Goal: Information Seeking & Learning: Learn about a topic

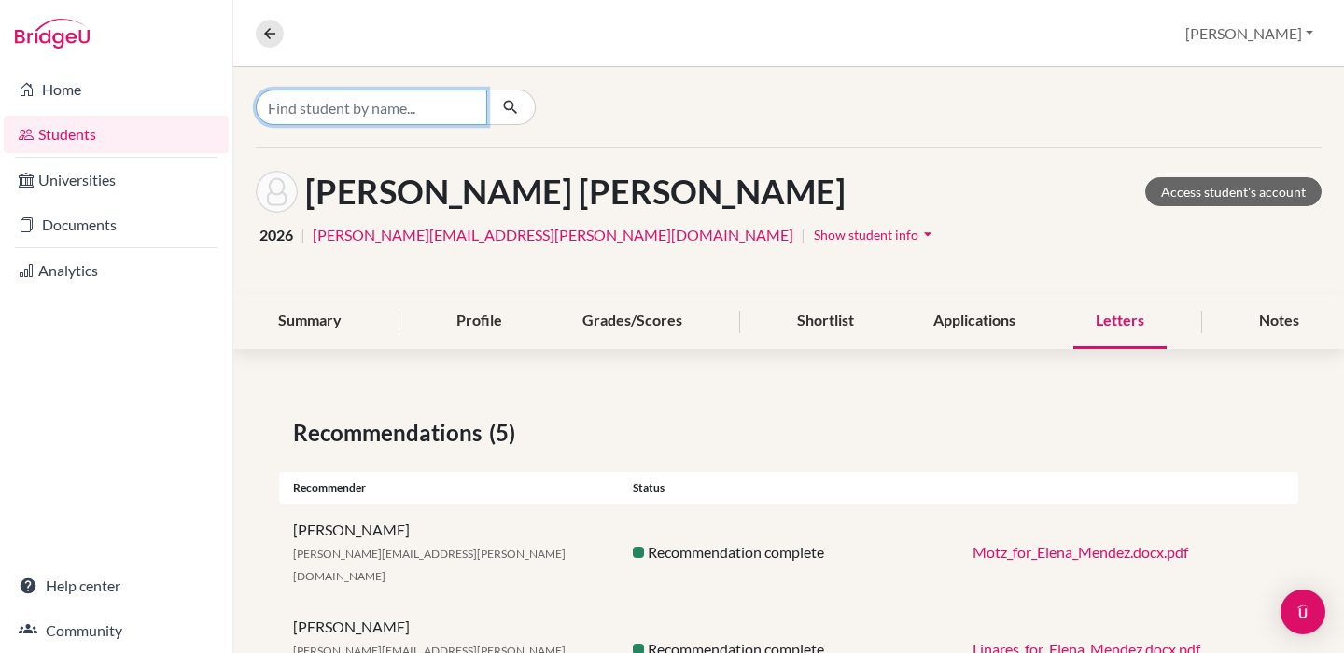
click at [365, 120] on input "Find student by name..." at bounding box center [371, 107] width 231 height 35
click at [336, 113] on input "[PERSON_NAME]" at bounding box center [371, 107] width 231 height 35
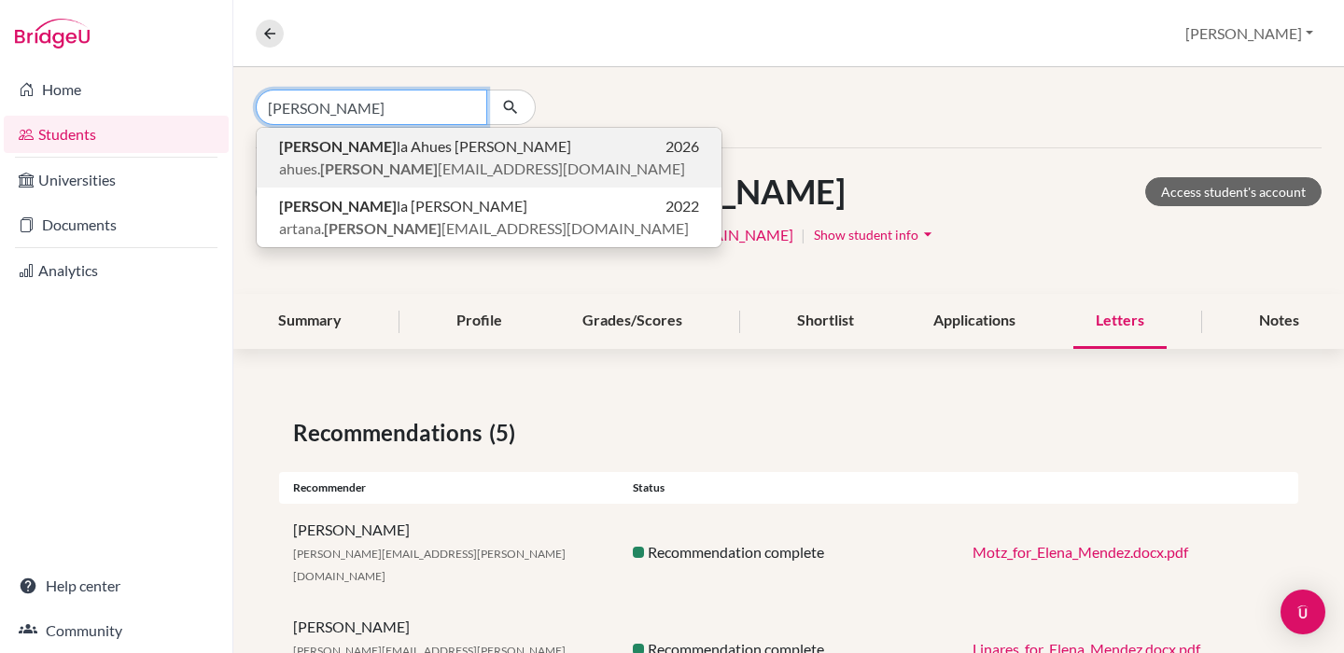
type input "[PERSON_NAME]"
click at [399, 154] on span "[PERSON_NAME] [PERSON_NAME]" at bounding box center [425, 146] width 292 height 22
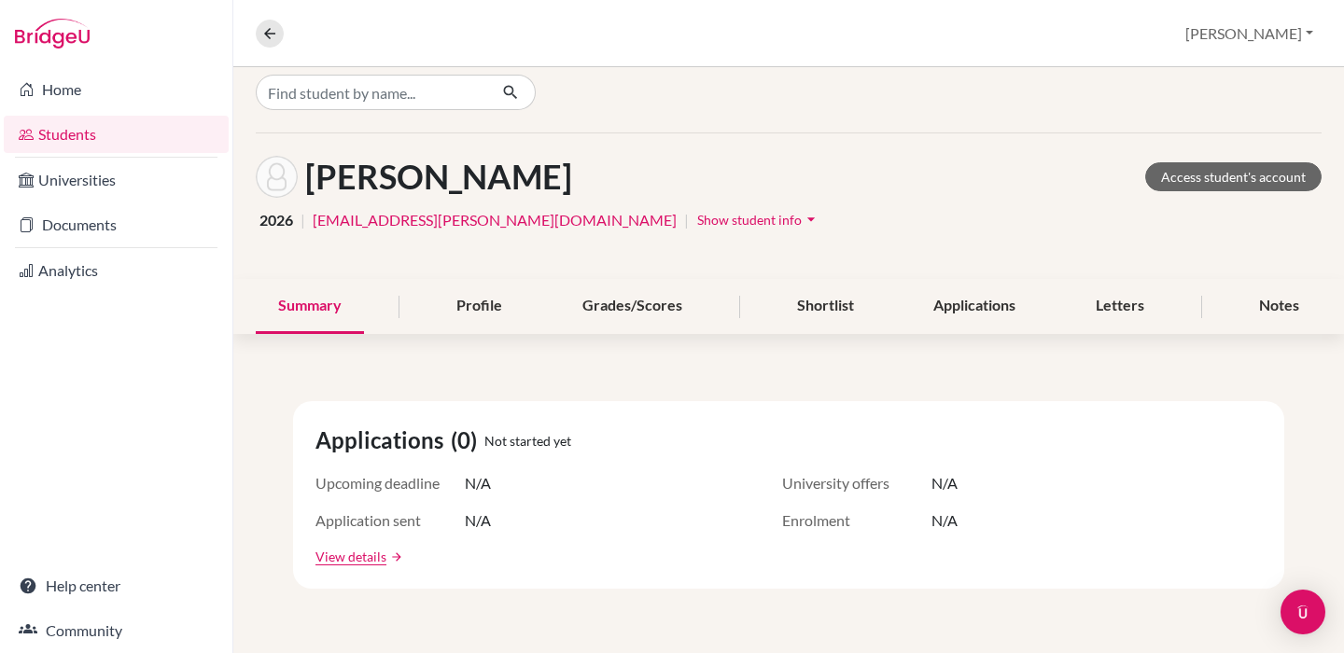
scroll to position [19, 0]
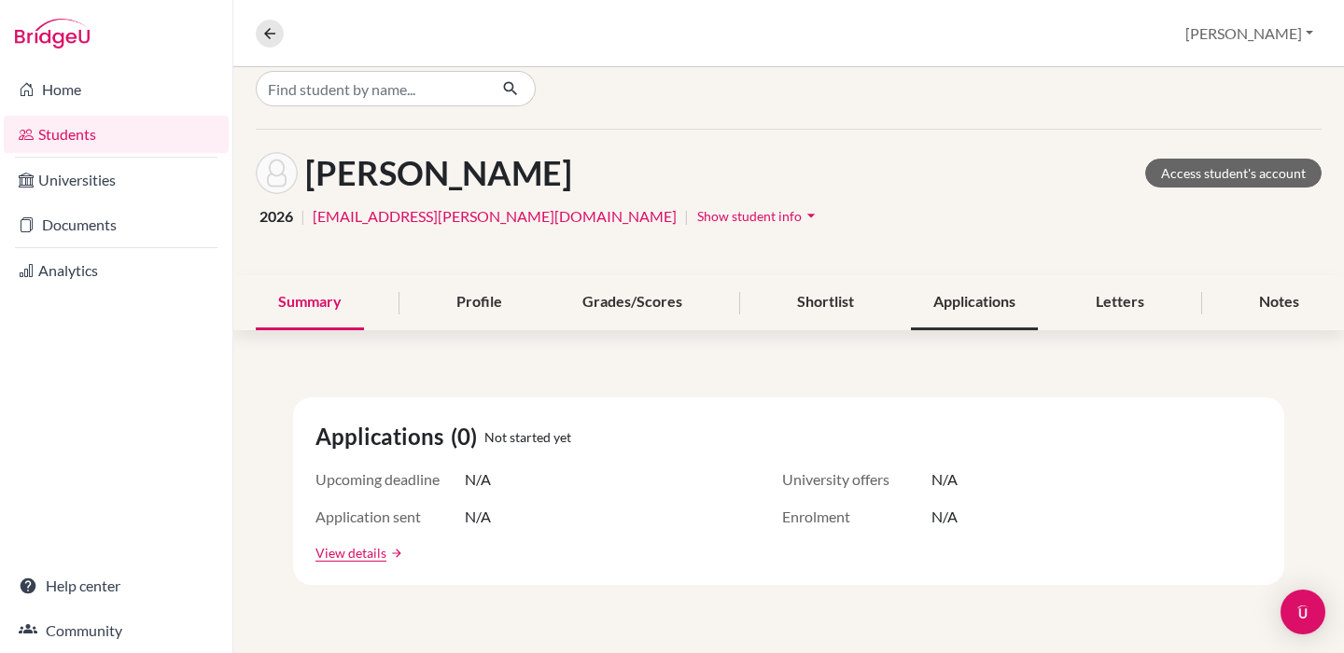
click at [958, 295] on div "Applications" at bounding box center [974, 302] width 127 height 55
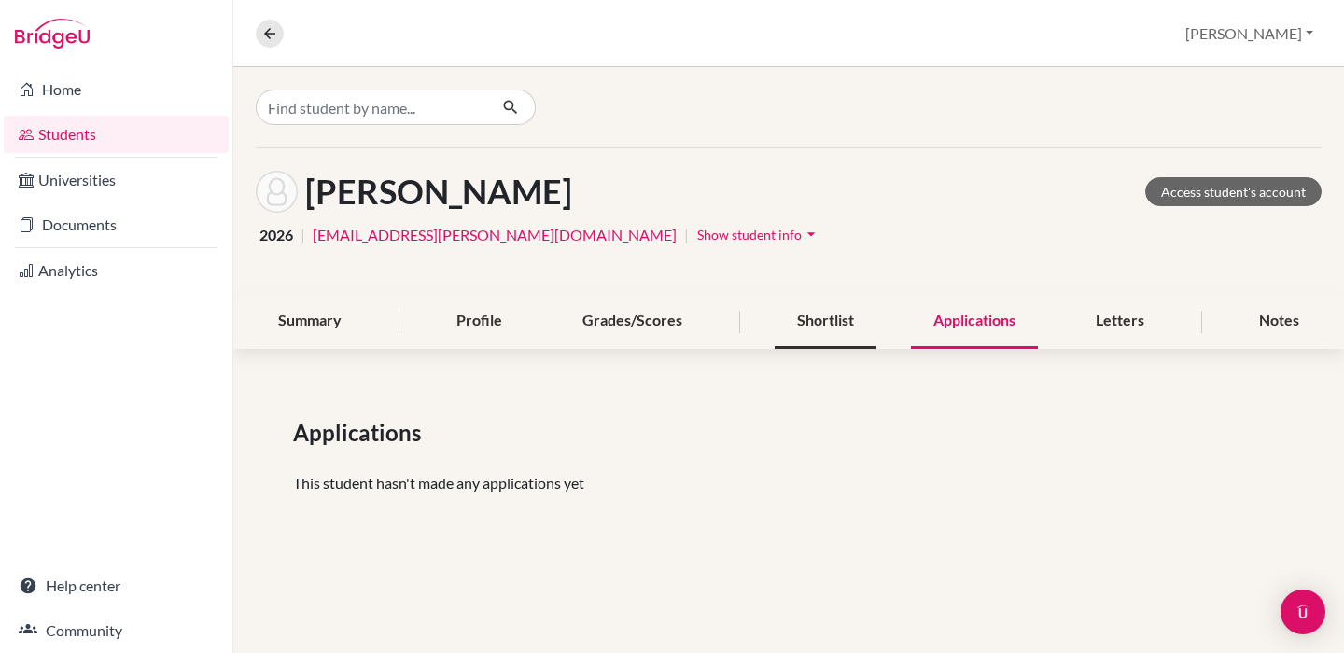
click at [841, 312] on div "Shortlist" at bounding box center [825, 321] width 102 height 55
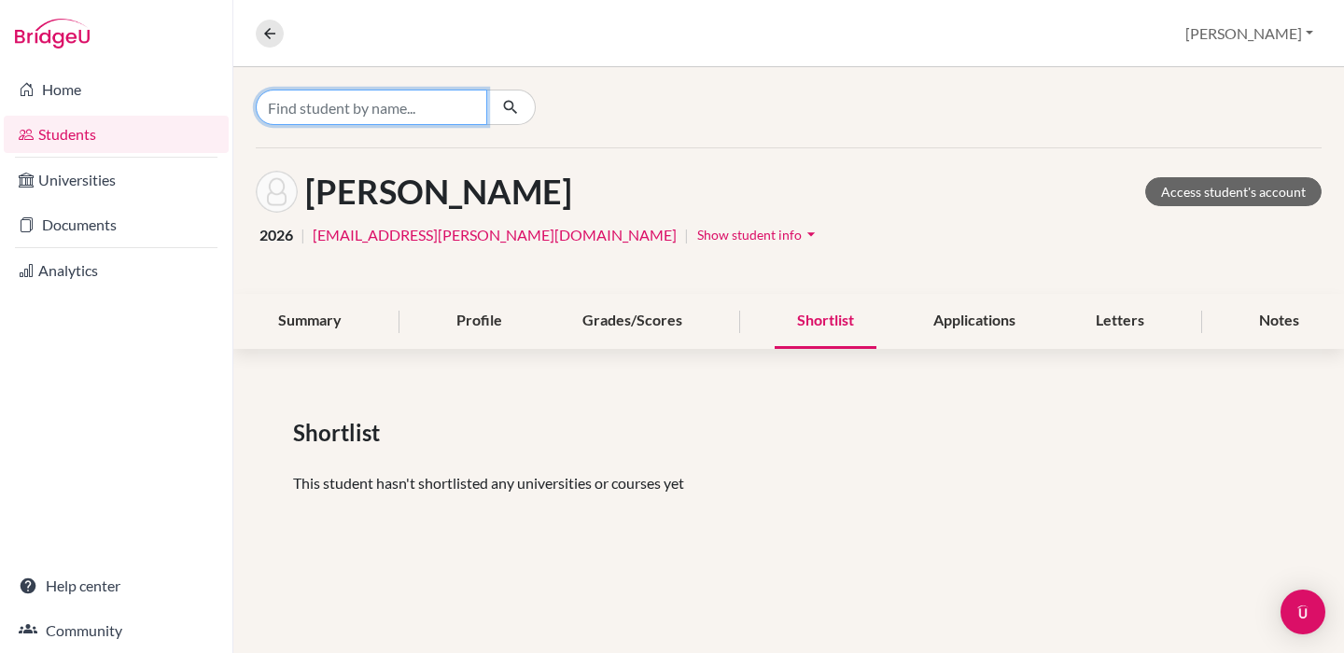
click at [464, 107] on input "Find student by name..." at bounding box center [371, 107] width 231 height 35
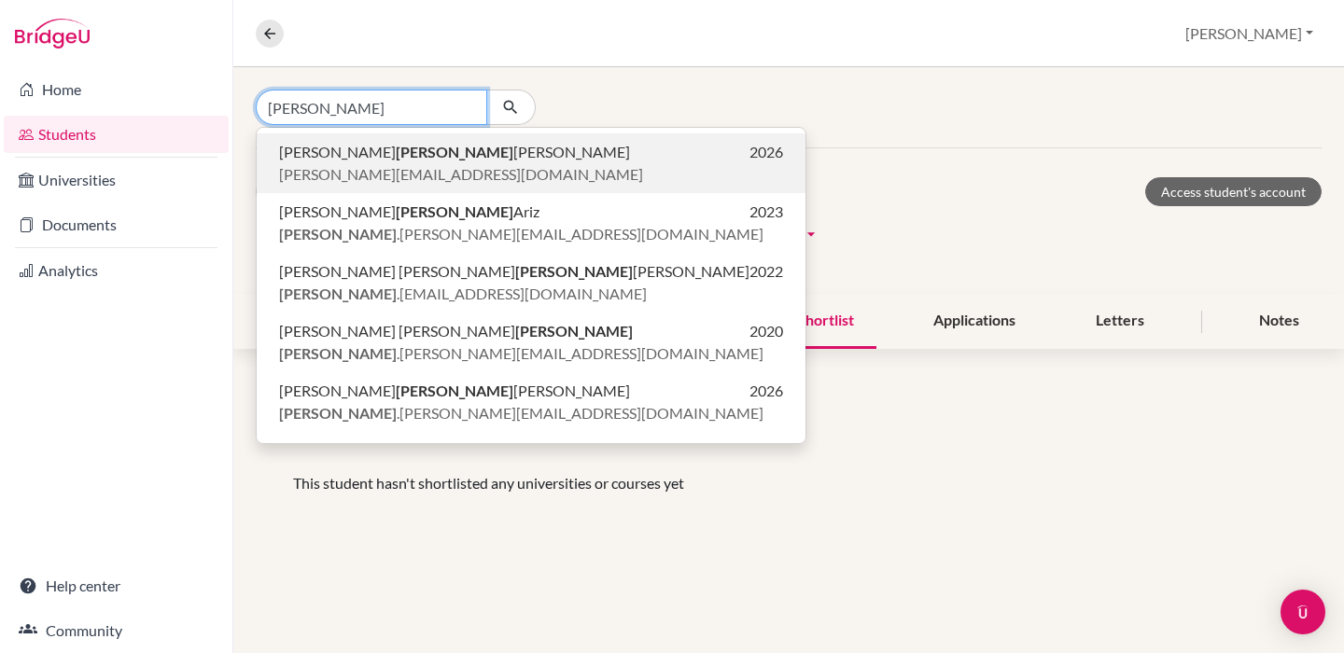
scroll to position [205, 0]
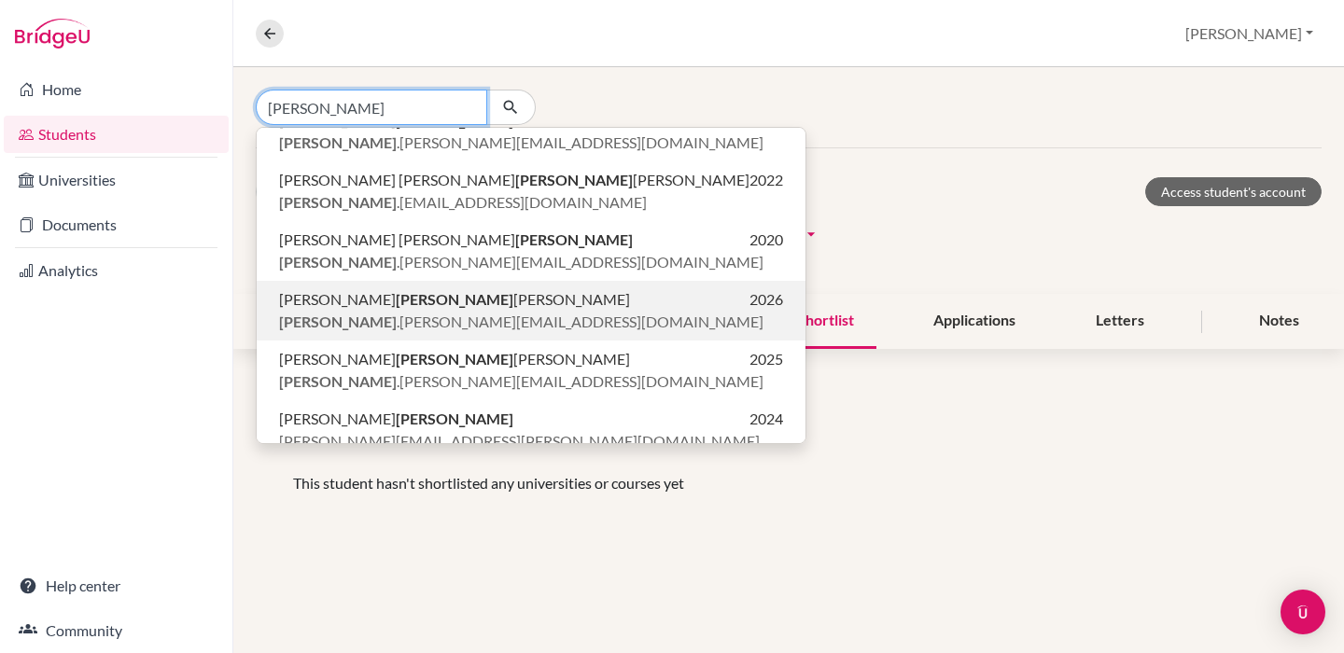
type input "[PERSON_NAME]"
click at [426, 311] on span "[PERSON_NAME] .[PERSON_NAME][EMAIL_ADDRESS][DOMAIN_NAME]" at bounding box center [521, 322] width 484 height 22
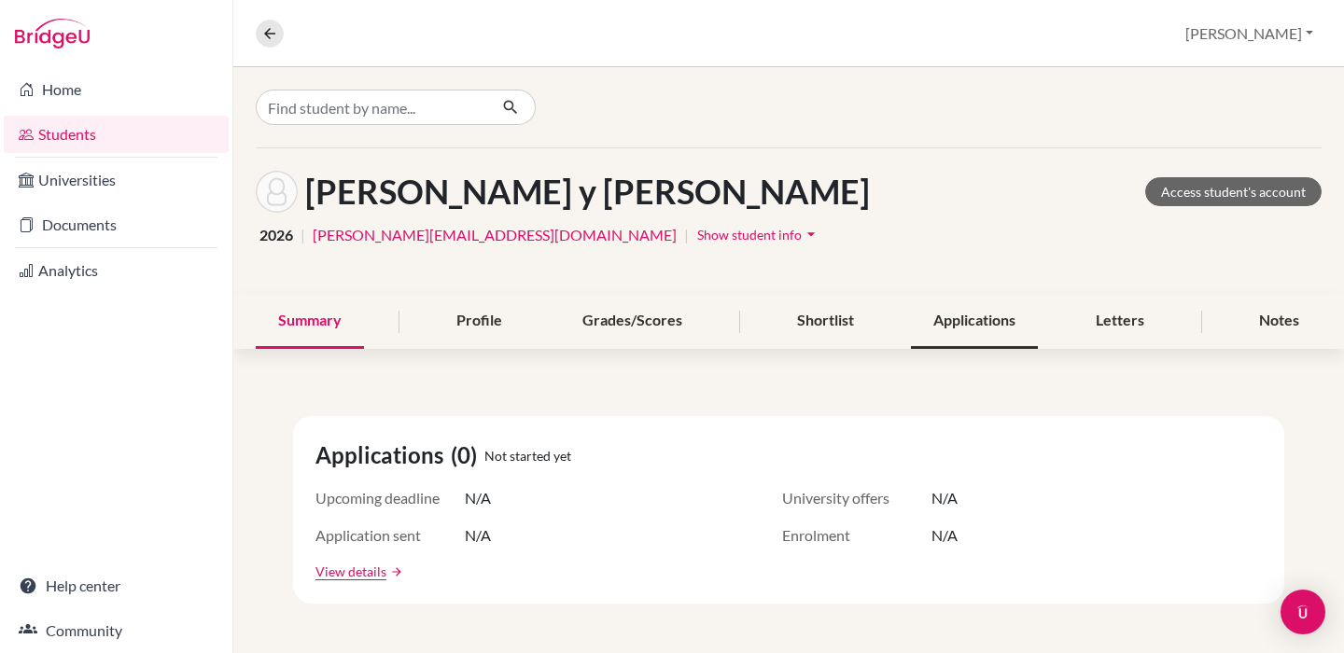
click at [950, 339] on div "Applications" at bounding box center [974, 321] width 127 height 55
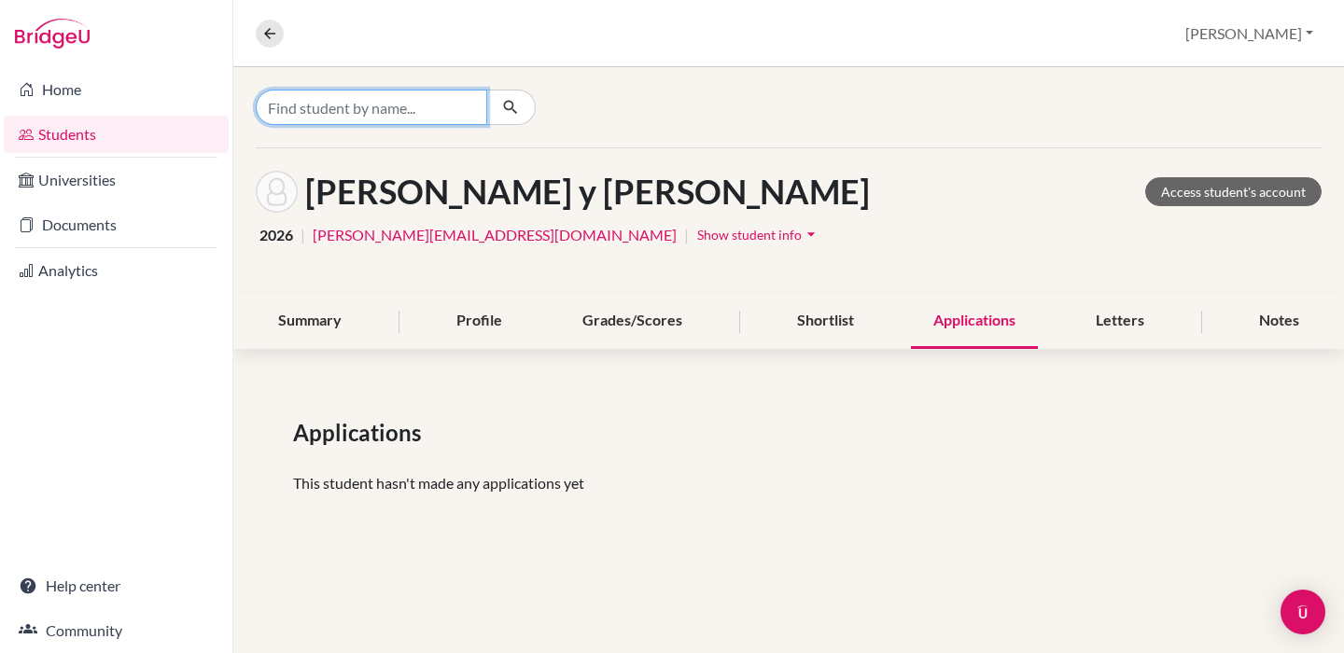
click at [391, 106] on input "Find student by name..." at bounding box center [371, 107] width 231 height 35
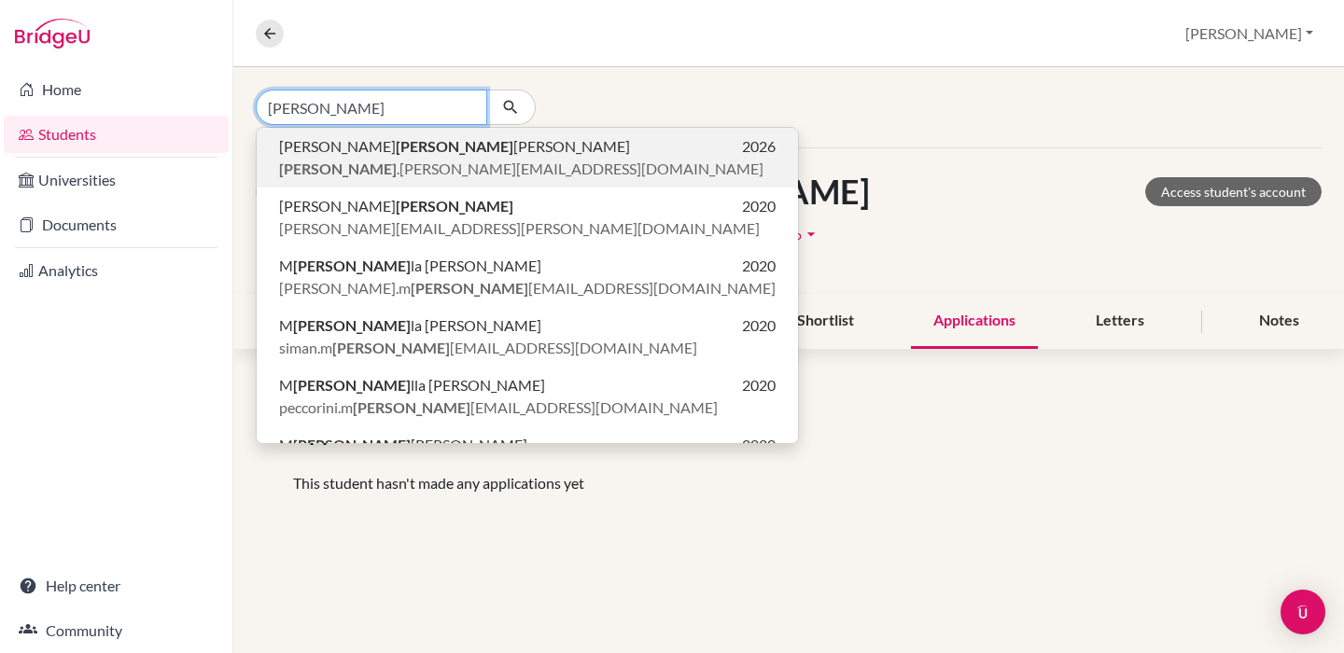
type input "[PERSON_NAME]"
click at [412, 166] on span "[PERSON_NAME] .[PERSON_NAME][EMAIL_ADDRESS][DOMAIN_NAME]" at bounding box center [521, 169] width 484 height 22
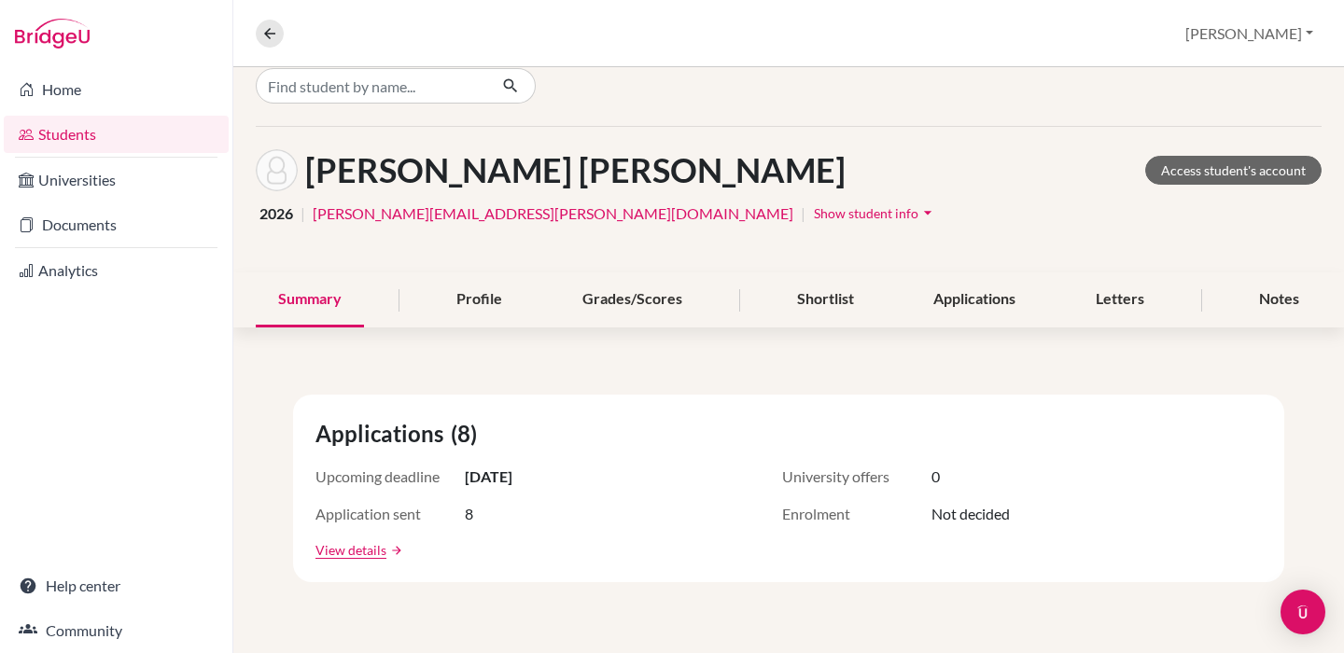
scroll to position [37, 0]
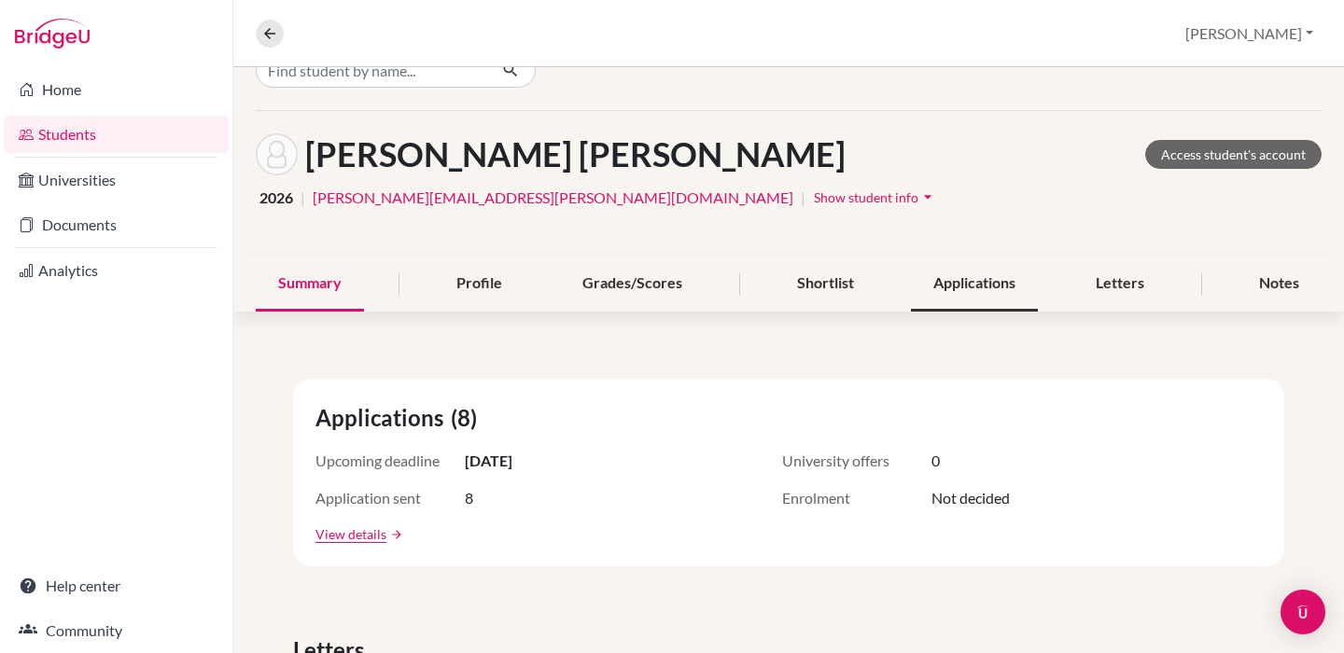
click at [953, 293] on div "Applications" at bounding box center [974, 284] width 127 height 55
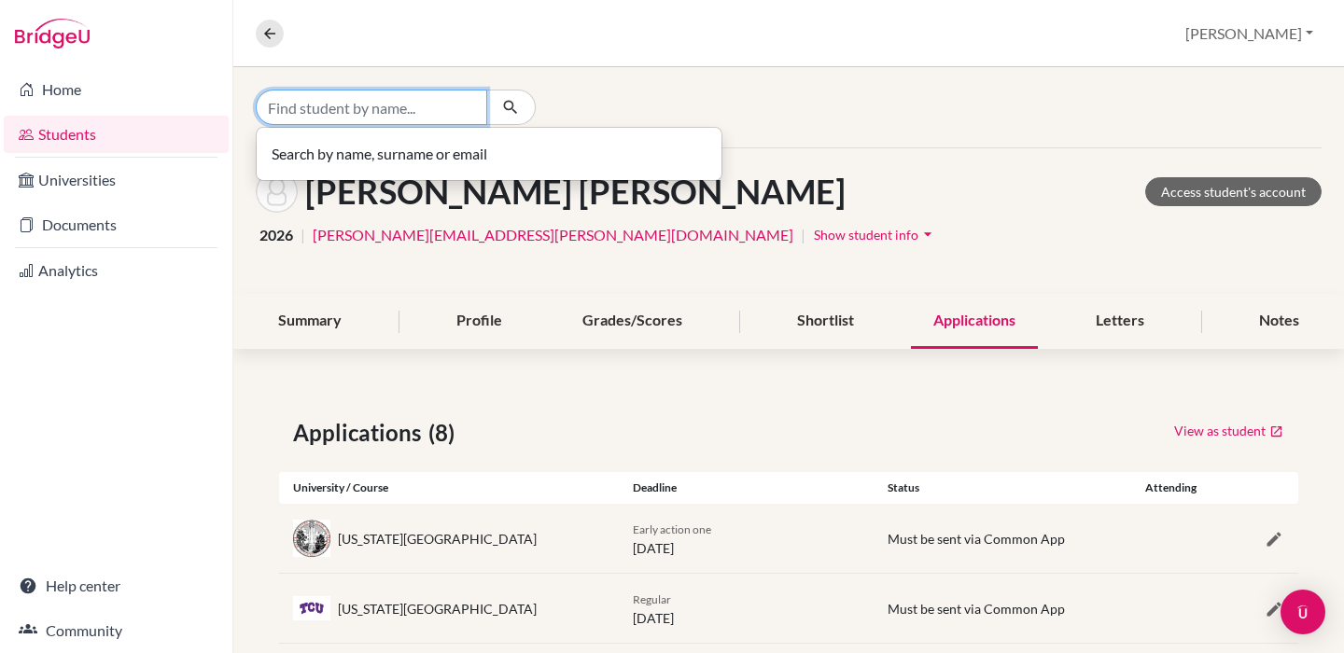
click at [394, 99] on input "Find student by name..." at bounding box center [371, 107] width 231 height 35
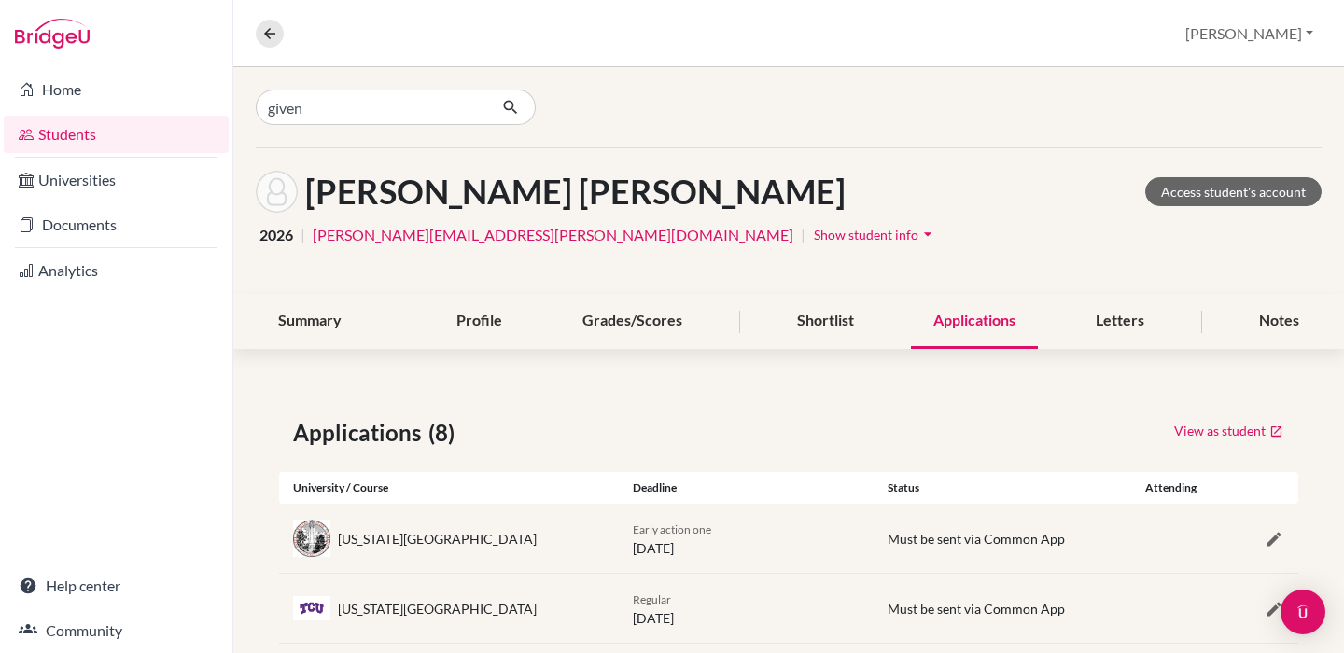
drag, startPoint x: 394, startPoint y: 99, endPoint x: 402, endPoint y: 229, distance: 130.0
click at [402, 229] on link "[PERSON_NAME][EMAIL_ADDRESS][PERSON_NAME][DOMAIN_NAME]" at bounding box center [553, 235] width 481 height 22
click at [343, 114] on input "given" at bounding box center [371, 107] width 231 height 35
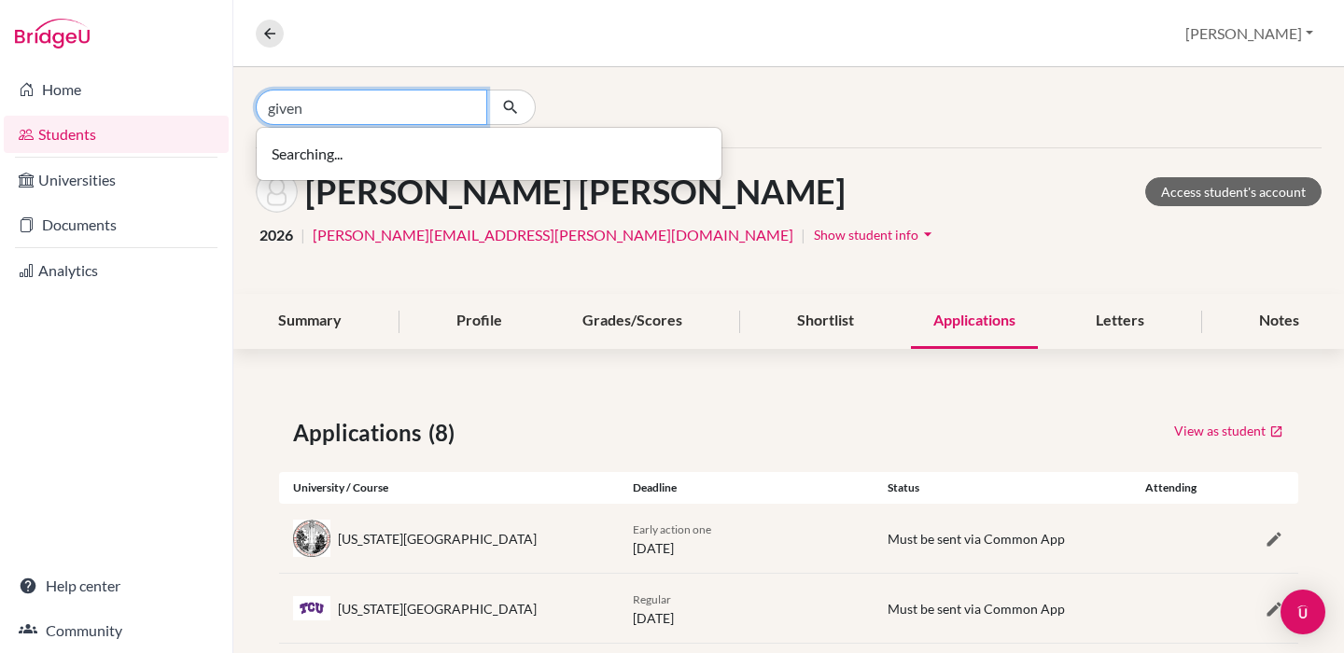
click at [343, 114] on input "given" at bounding box center [371, 107] width 231 height 35
type input "g"
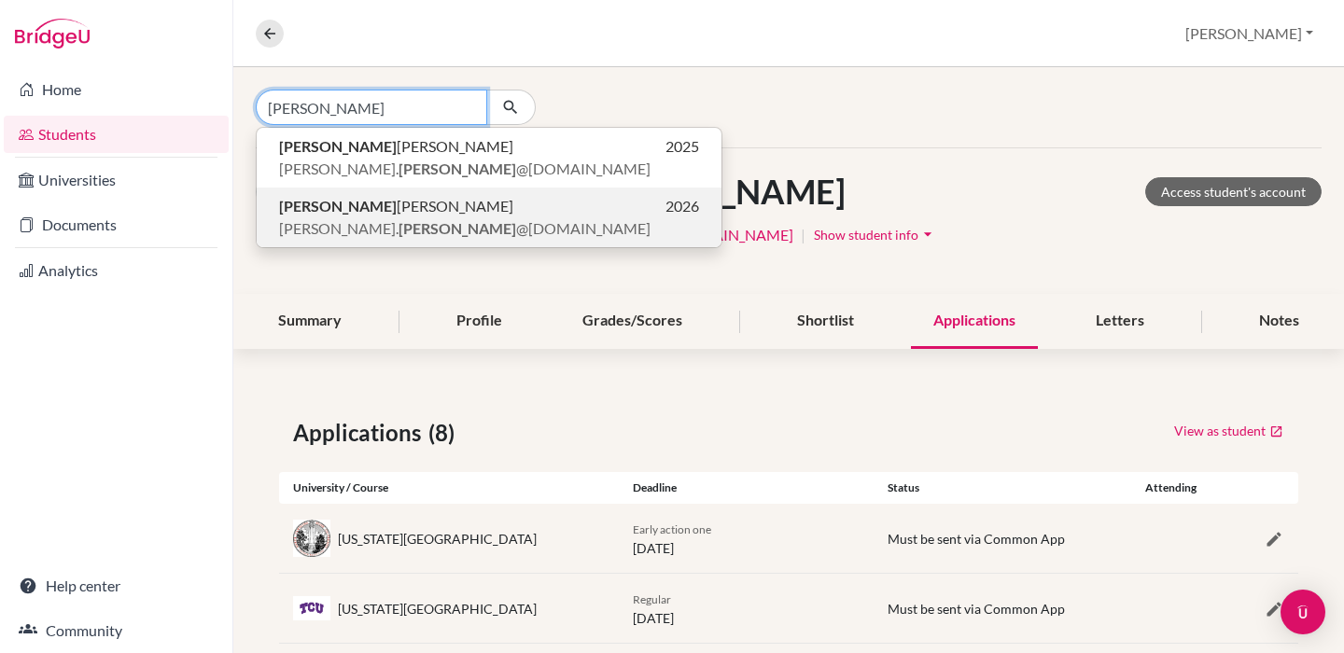
type input "[PERSON_NAME]"
click at [398, 224] on b "[PERSON_NAME]" at bounding box center [457, 228] width 118 height 18
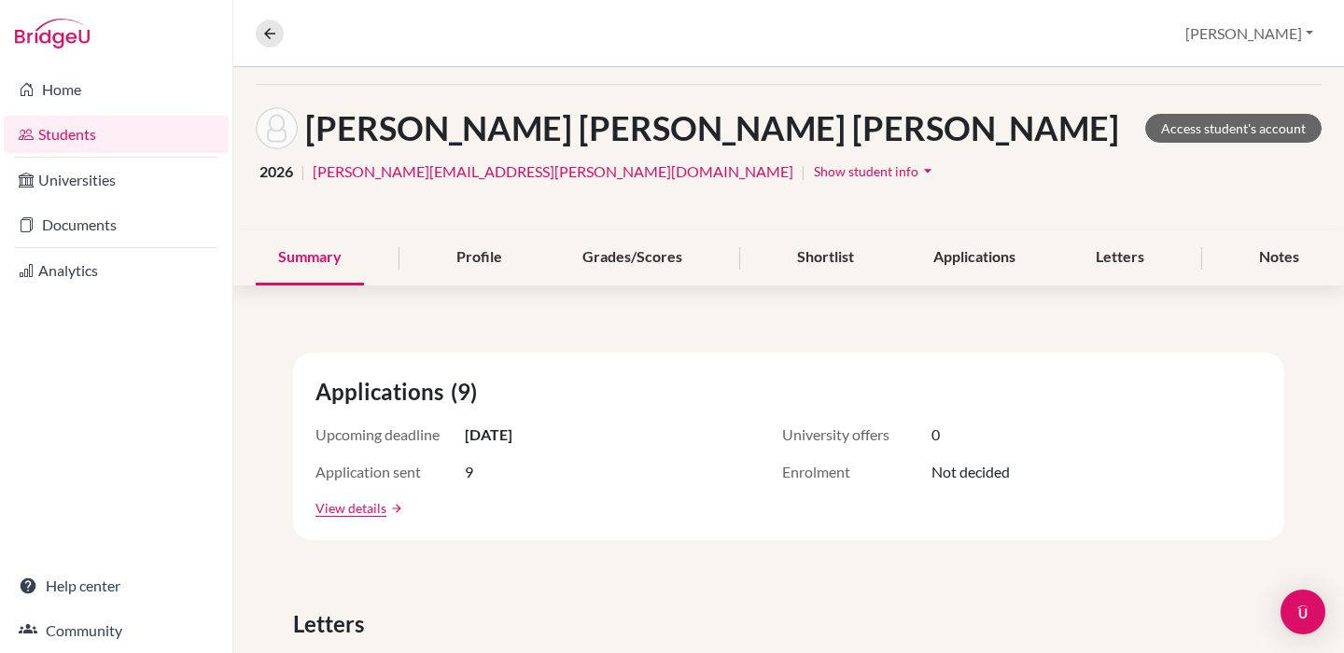
scroll to position [76, 0]
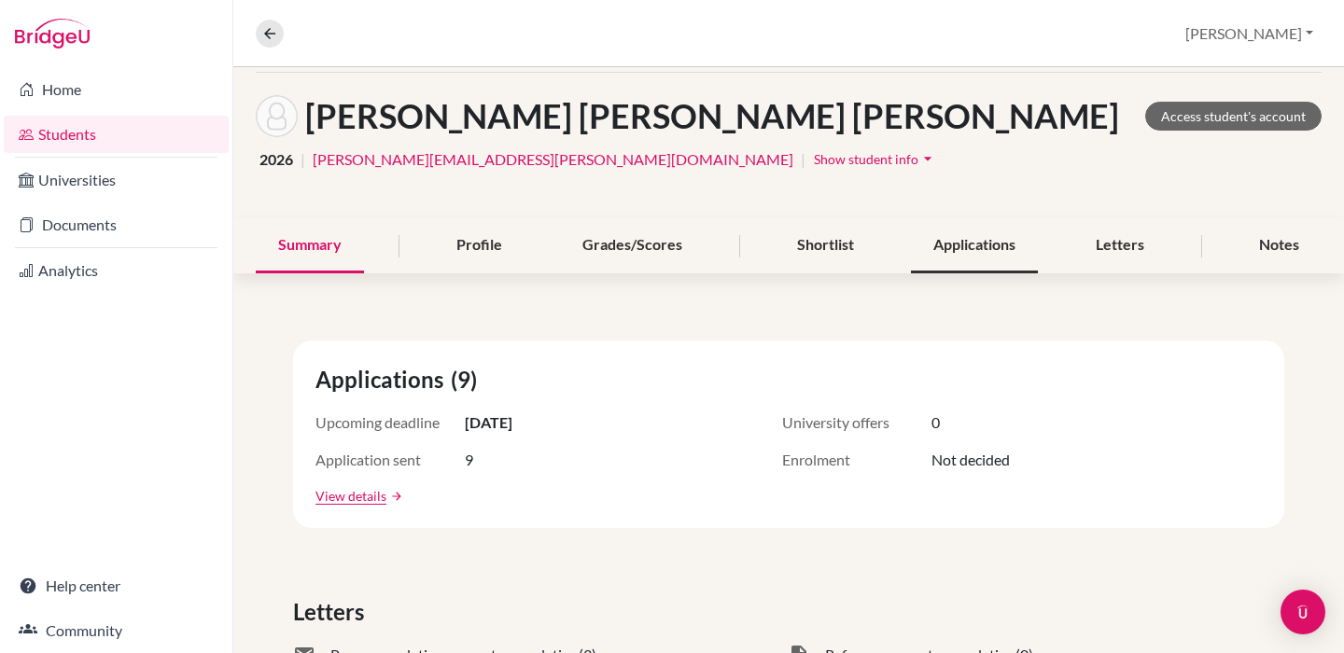
click at [942, 250] on div "Applications" at bounding box center [974, 245] width 127 height 55
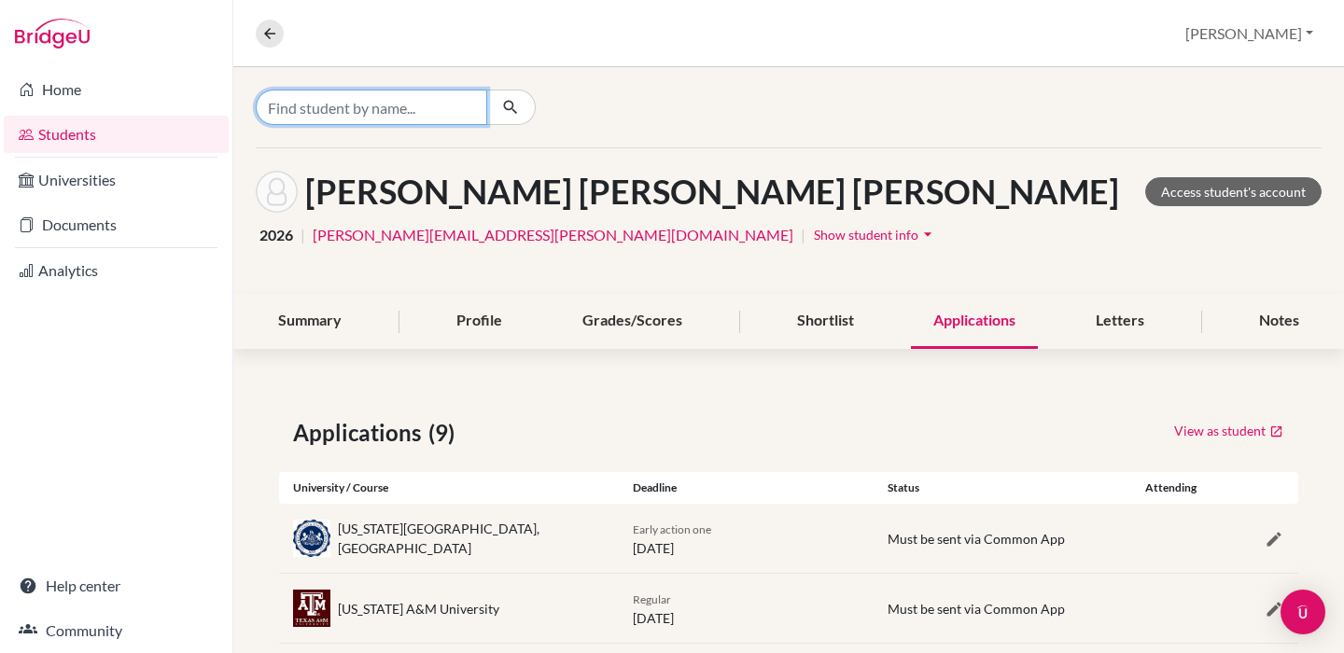
click at [400, 104] on input "Find student by name..." at bounding box center [371, 107] width 231 height 35
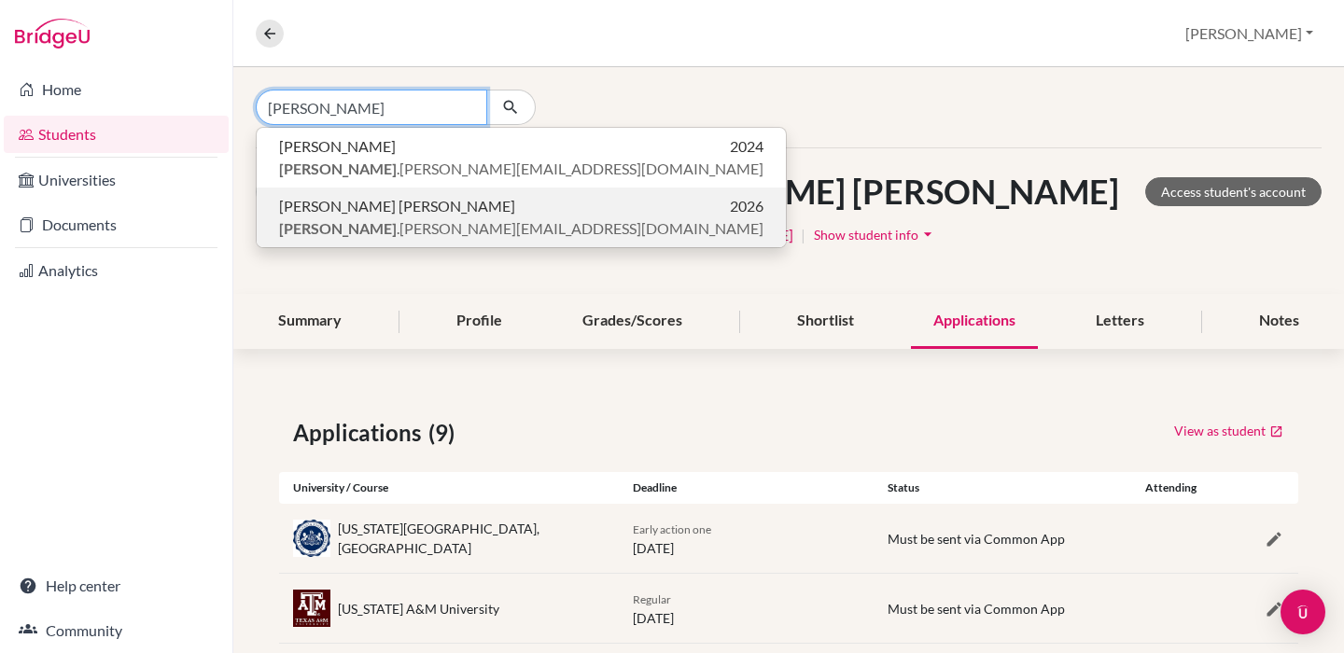
type input "[PERSON_NAME]"
click at [360, 224] on span "[PERSON_NAME] .[PERSON_NAME][EMAIL_ADDRESS][DOMAIN_NAME]" at bounding box center [521, 228] width 484 height 22
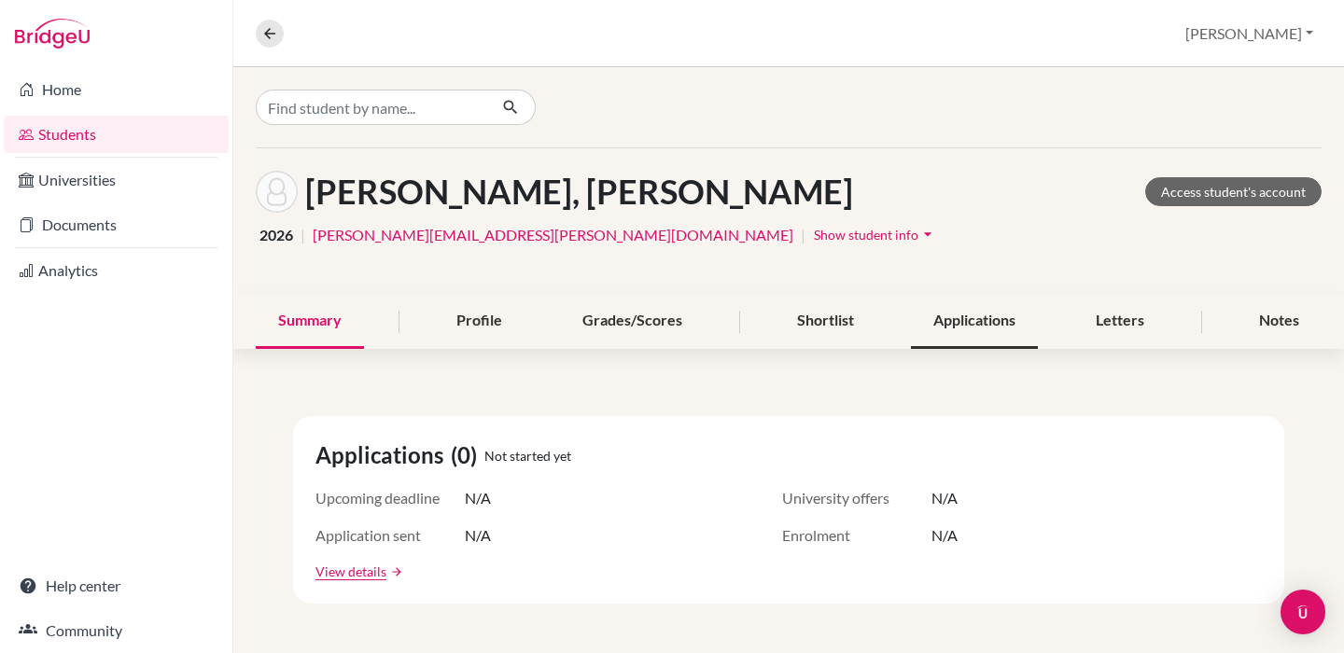
click at [968, 329] on div "Applications" at bounding box center [974, 321] width 127 height 55
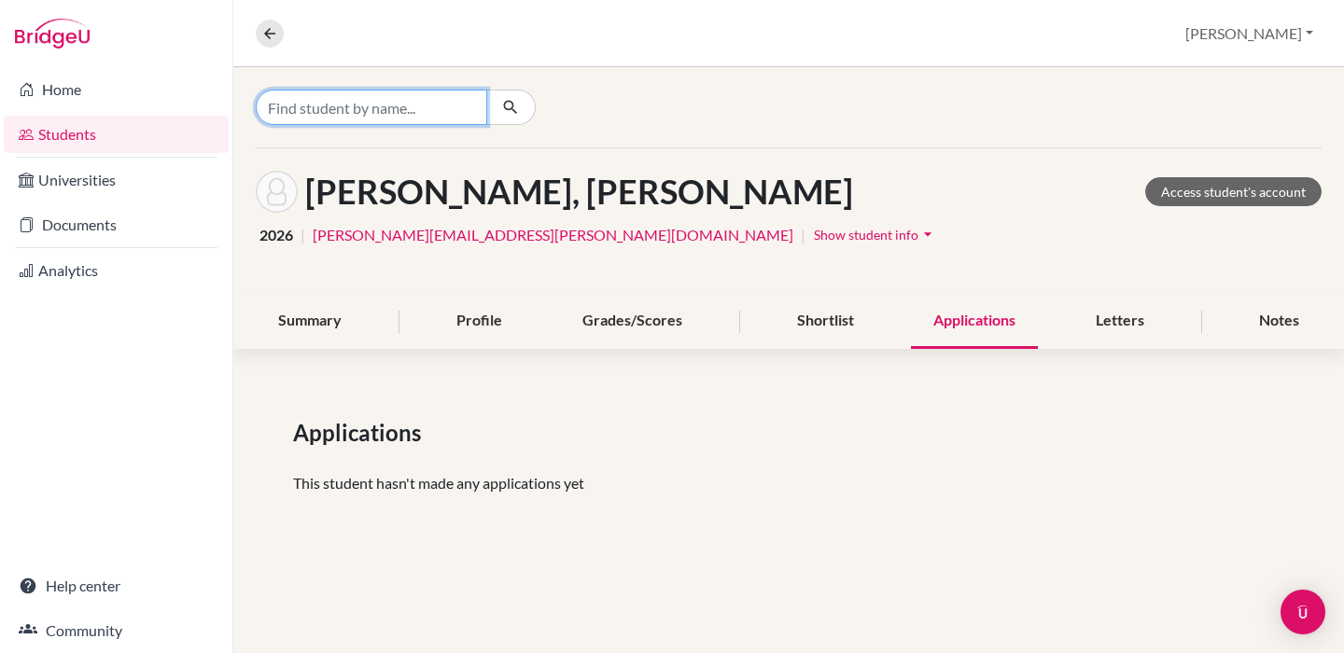
click at [404, 100] on input "Find student by name..." at bounding box center [371, 107] width 231 height 35
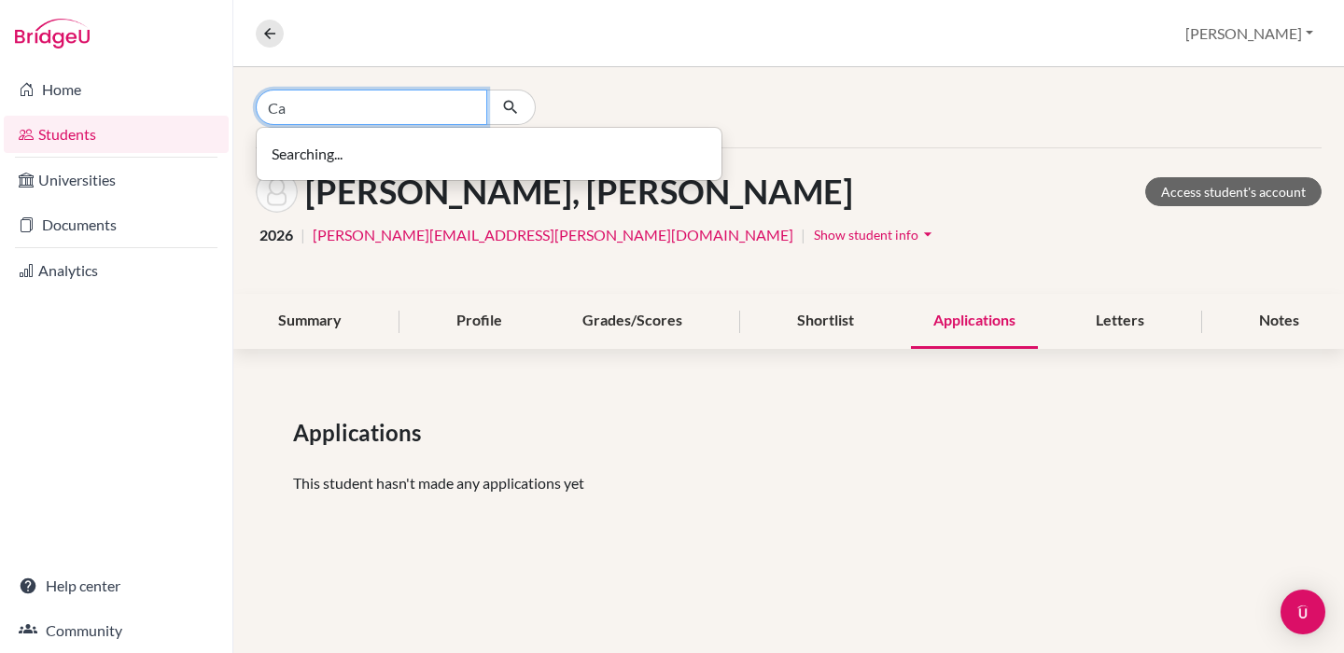
type input "C"
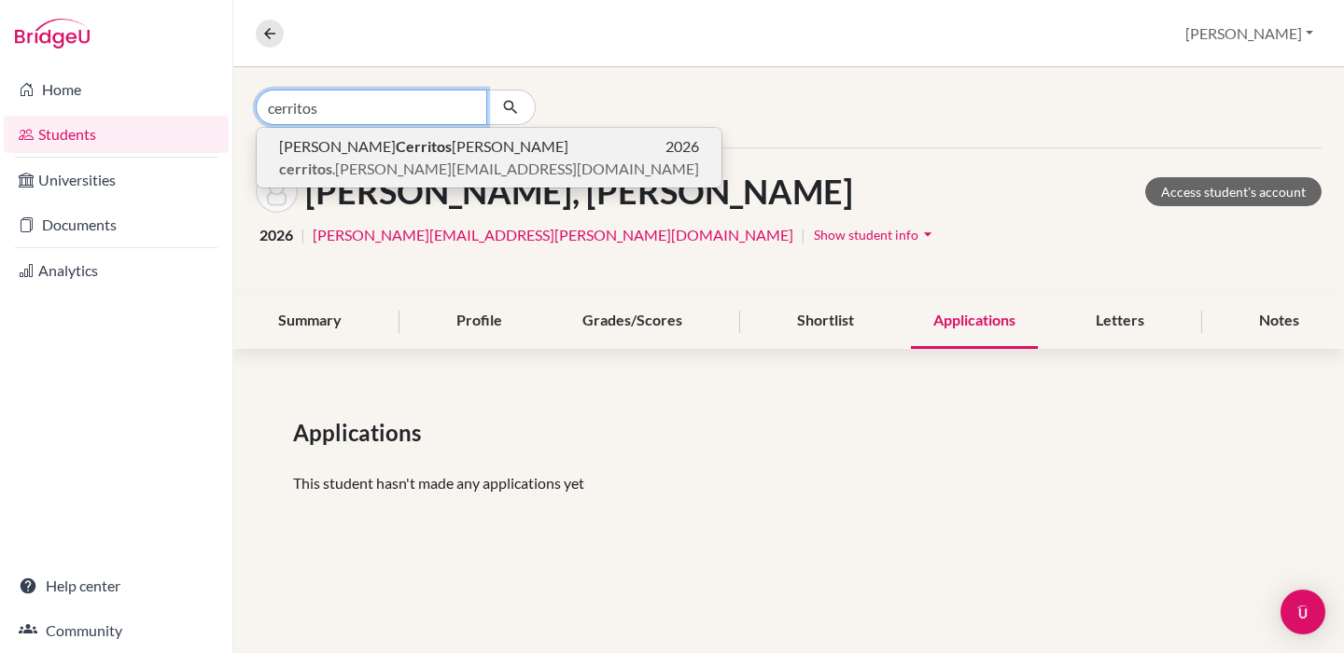
type input "cerritos"
click at [329, 149] on span "[PERSON_NAME] [PERSON_NAME]" at bounding box center [423, 146] width 289 height 22
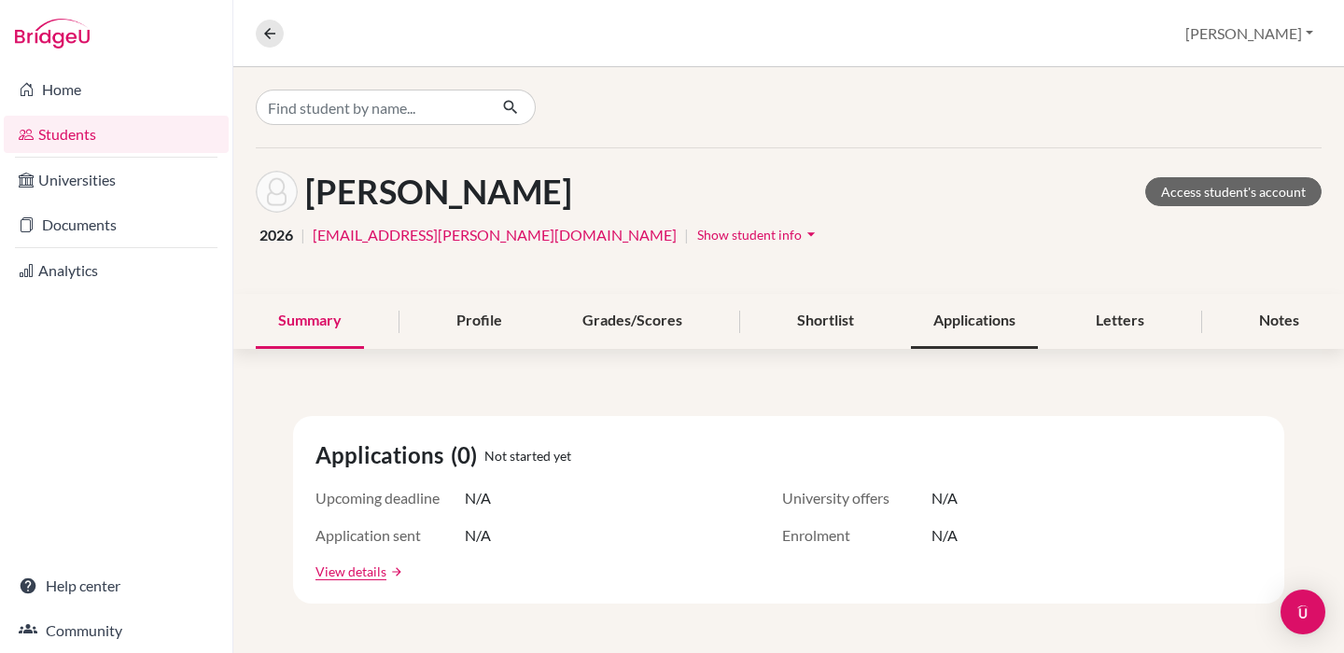
click at [996, 323] on div "Applications" at bounding box center [974, 321] width 127 height 55
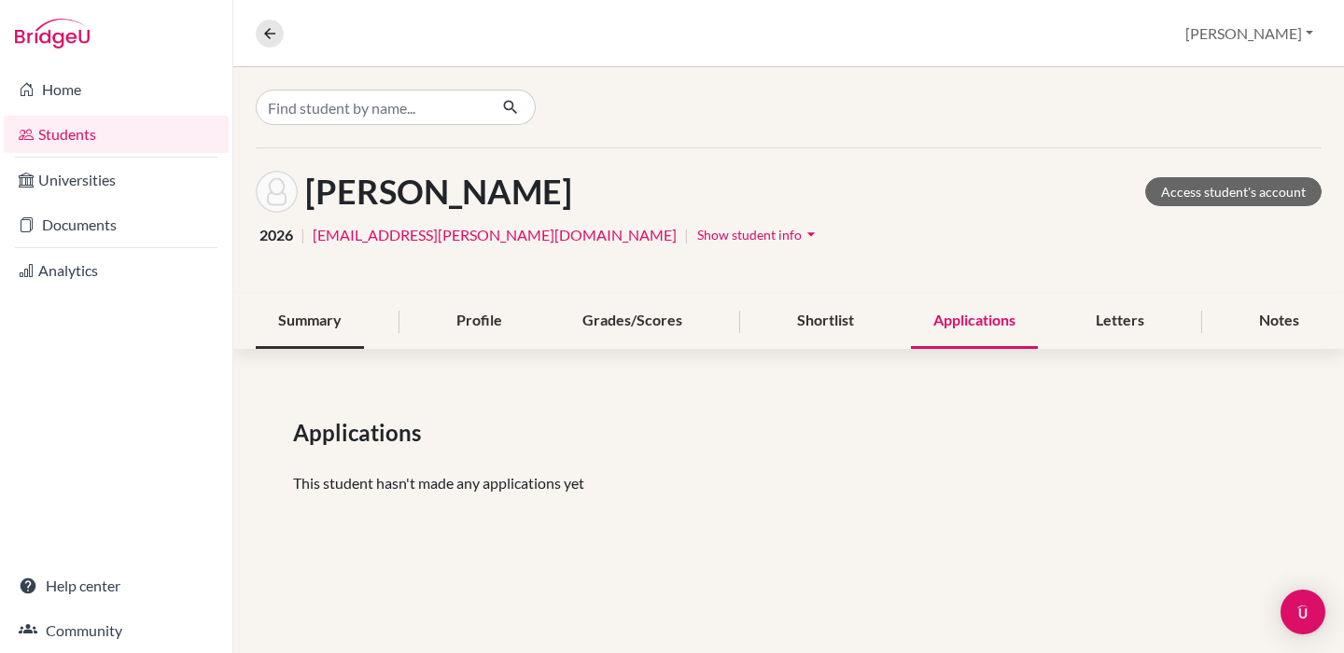
click at [304, 312] on div "Summary" at bounding box center [310, 321] width 108 height 55
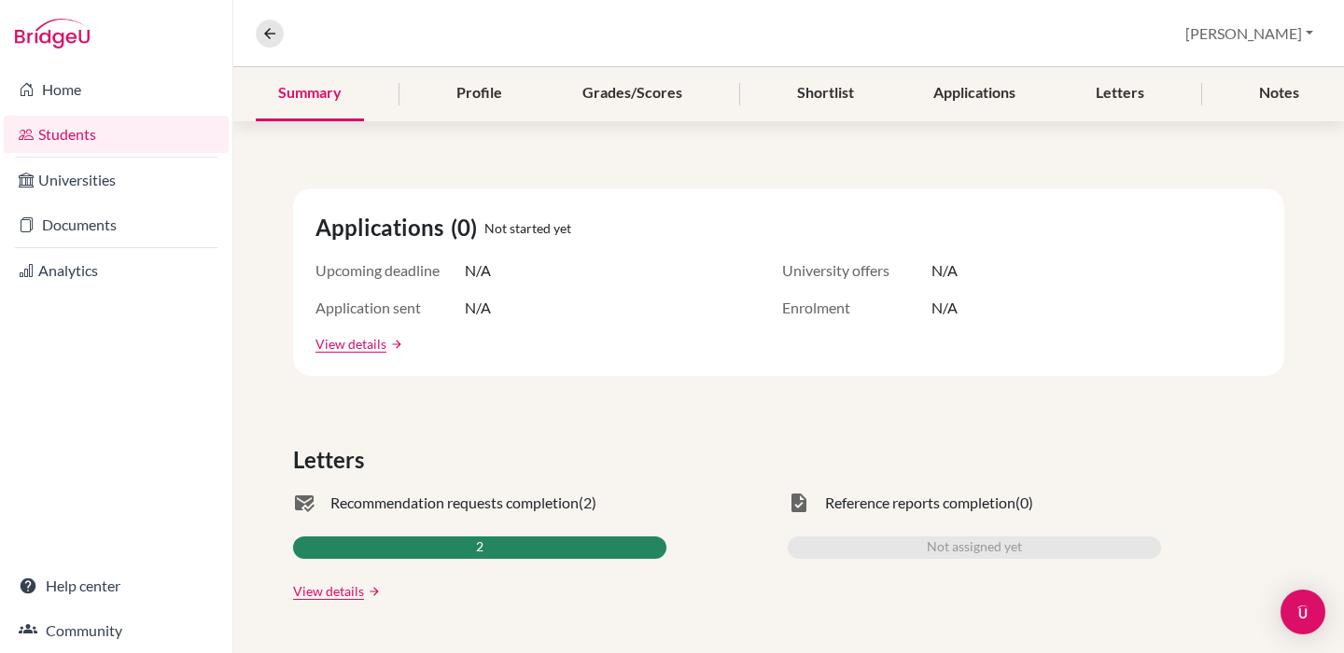
scroll to position [235, 0]
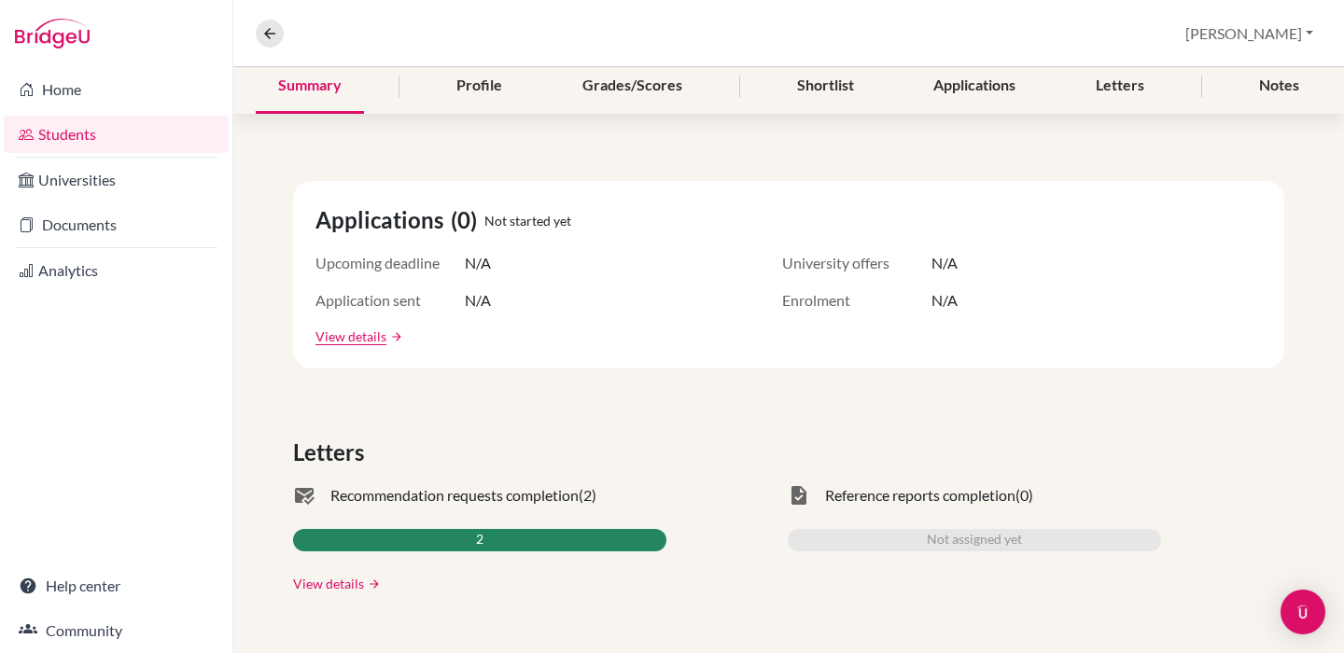
click at [311, 591] on link "View details" at bounding box center [328, 584] width 71 height 20
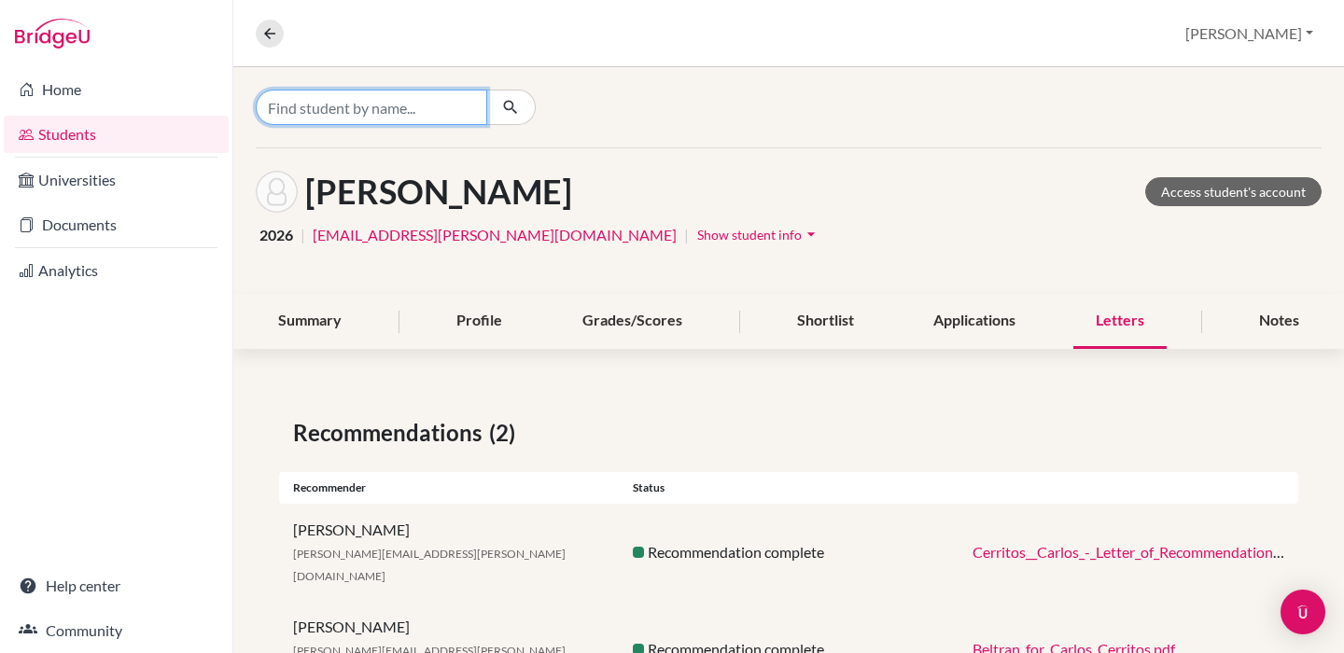
click at [439, 105] on input "Find student by name..." at bounding box center [371, 107] width 231 height 35
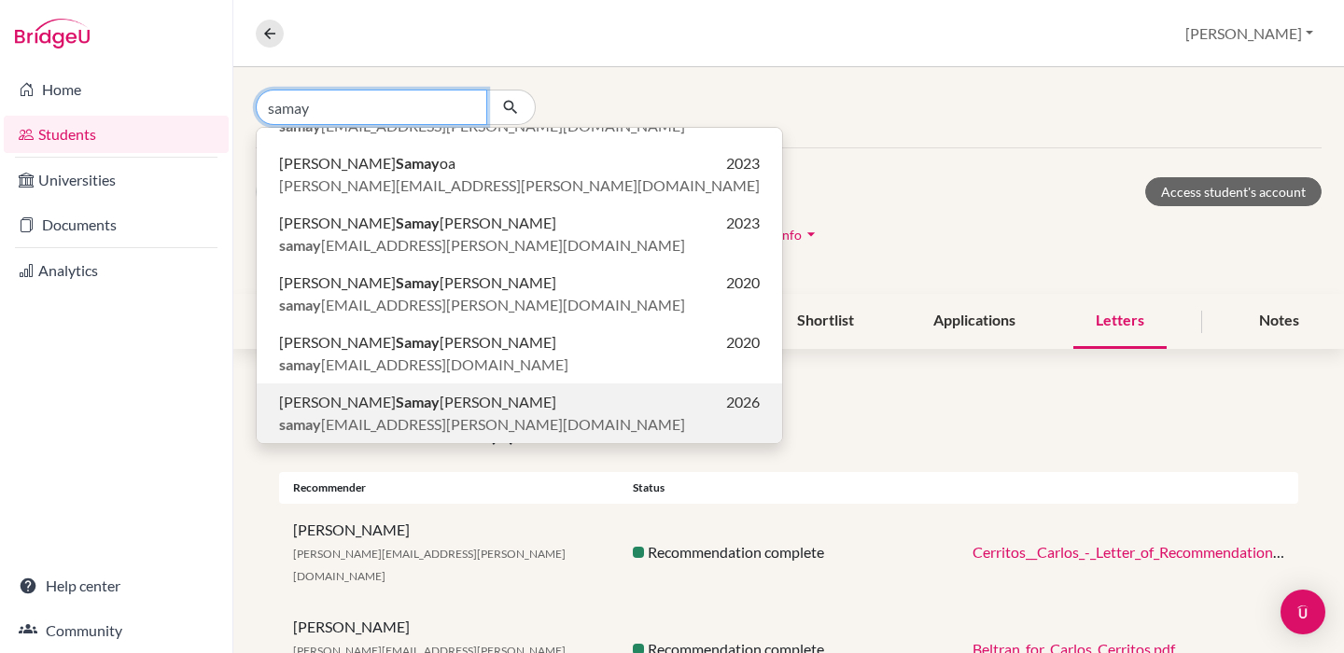
scroll to position [103, 0]
type input "samay"
click at [422, 400] on b "Samay" at bounding box center [418, 402] width 44 height 18
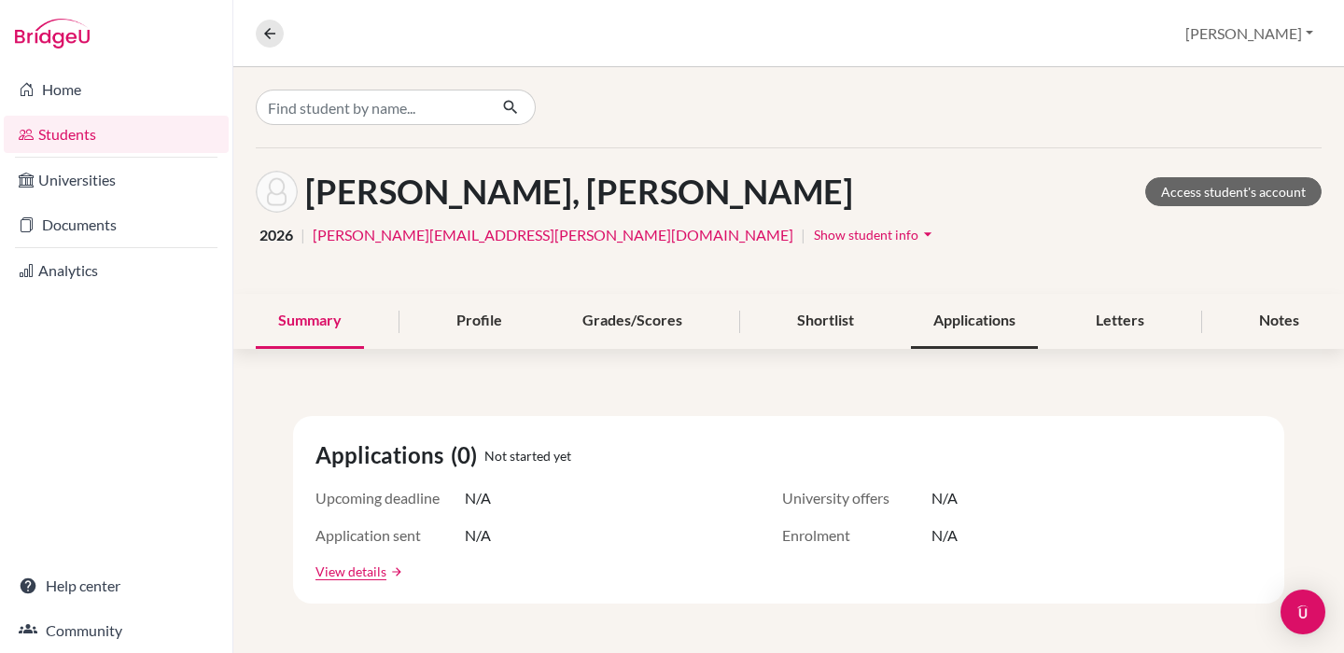
click at [970, 325] on div "Applications" at bounding box center [974, 321] width 127 height 55
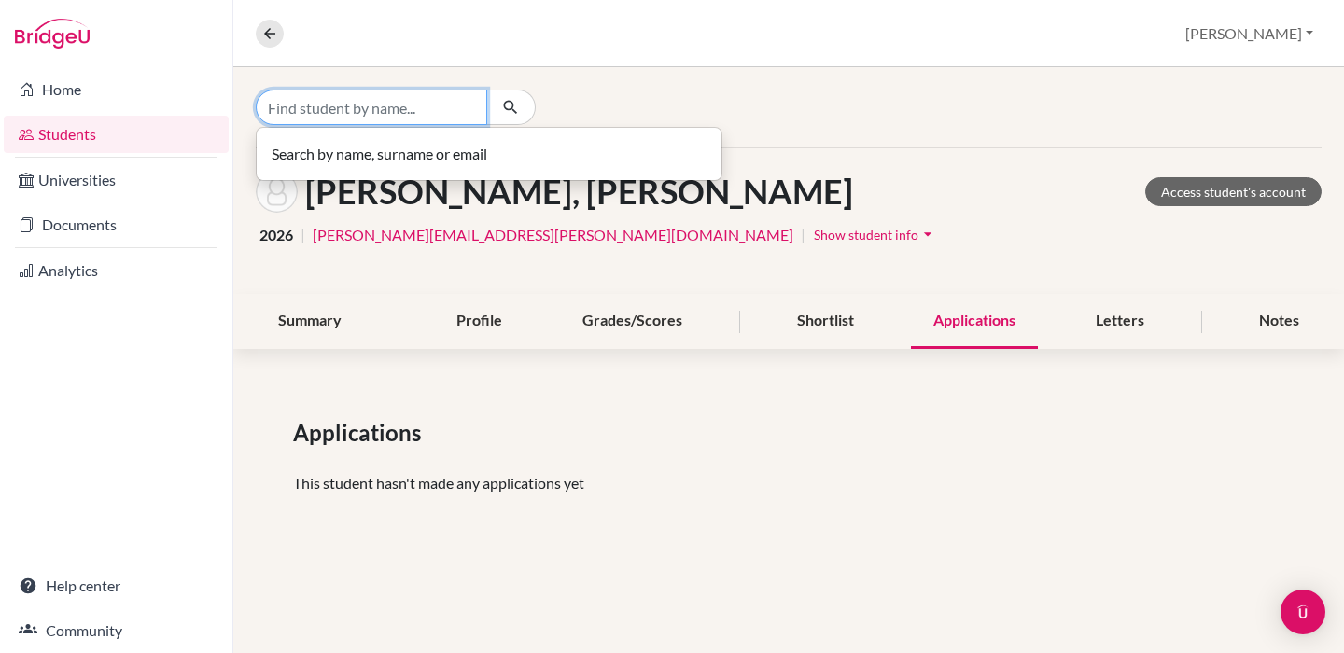
click at [451, 113] on input "Find student by name..." at bounding box center [371, 107] width 231 height 35
drag, startPoint x: 451, startPoint y: 113, endPoint x: 282, endPoint y: 109, distance: 168.9
click at [282, 109] on input "[DATE][PERSON_NAME]" at bounding box center [371, 107] width 231 height 35
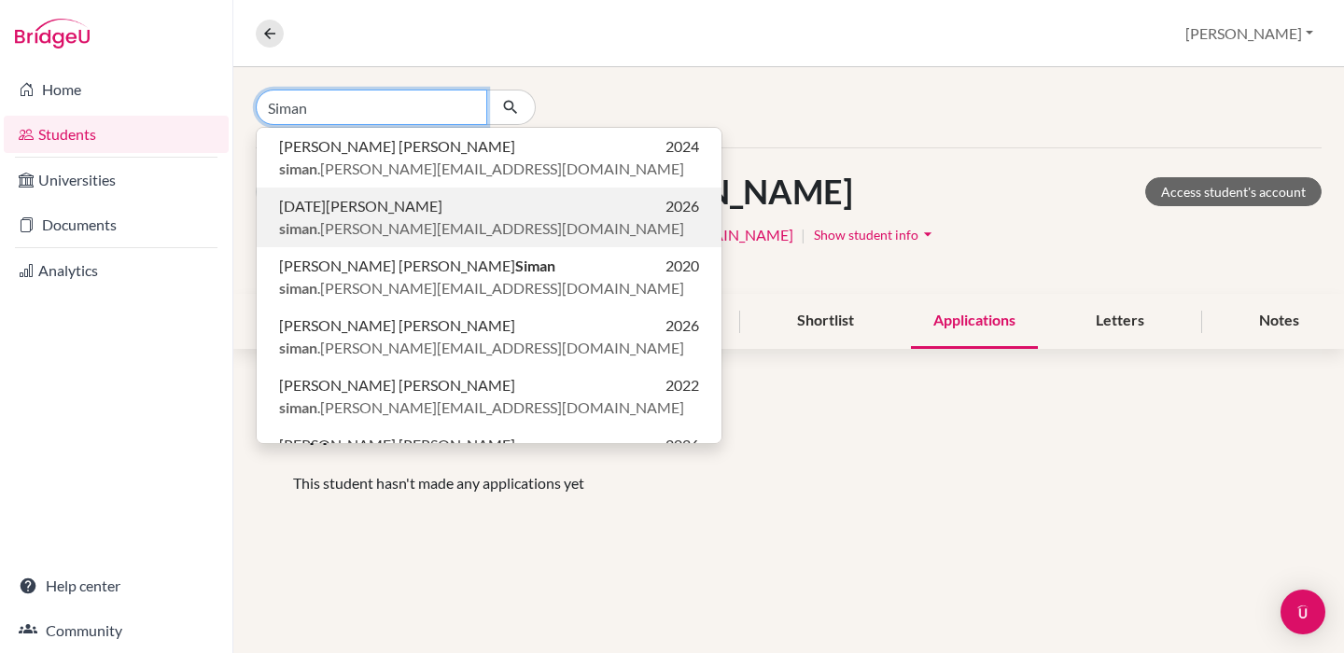
type input "Siman"
click at [392, 212] on span "[DATE][PERSON_NAME]" at bounding box center [360, 206] width 163 height 22
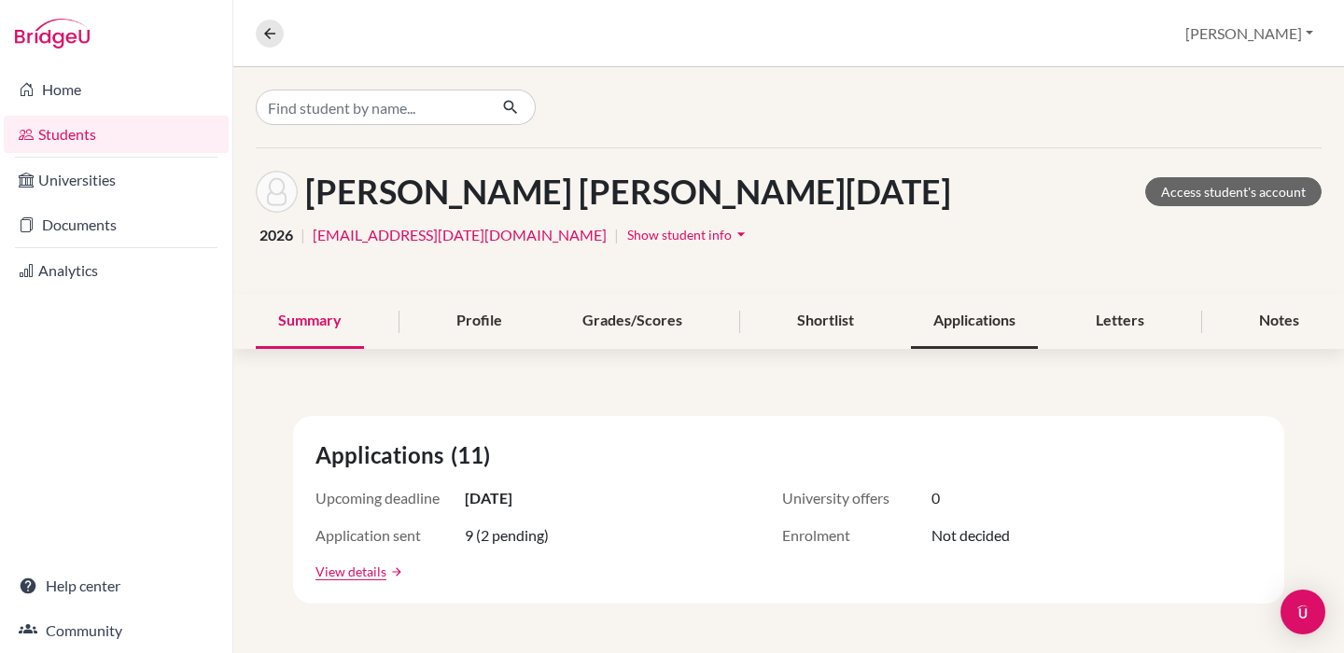
click at [937, 327] on div "Applications" at bounding box center [974, 321] width 127 height 55
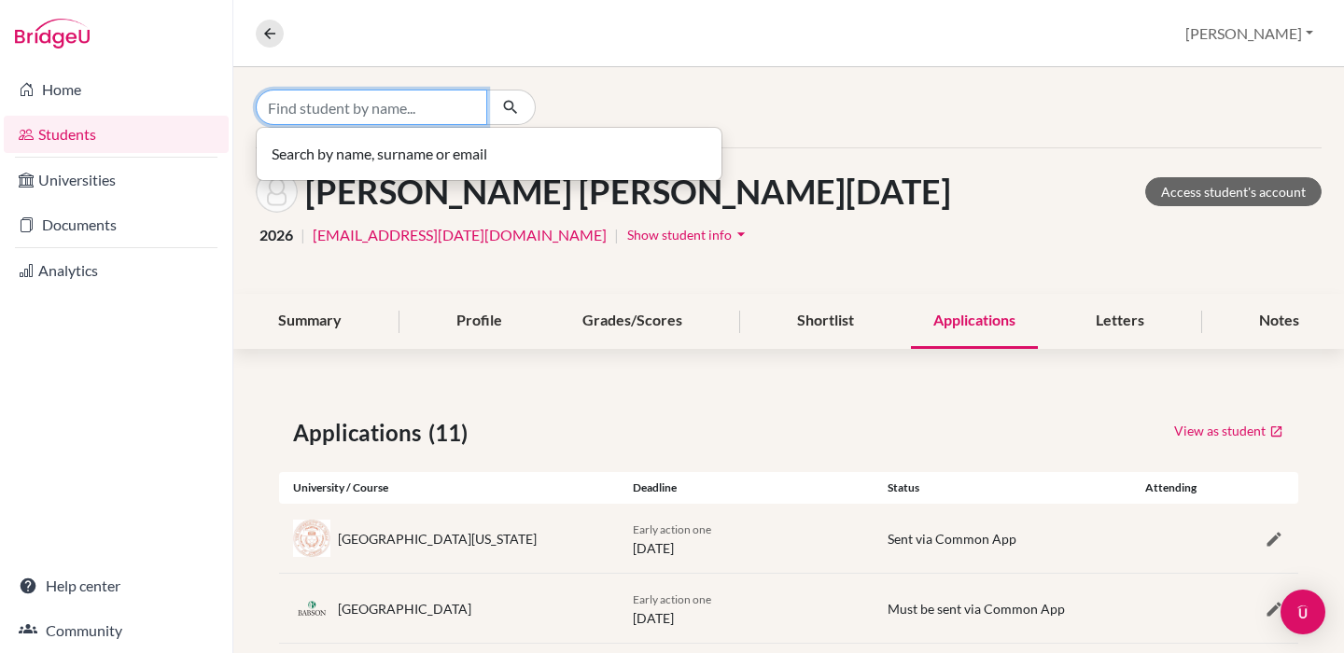
click at [382, 102] on input "Find student by name..." at bounding box center [371, 107] width 231 height 35
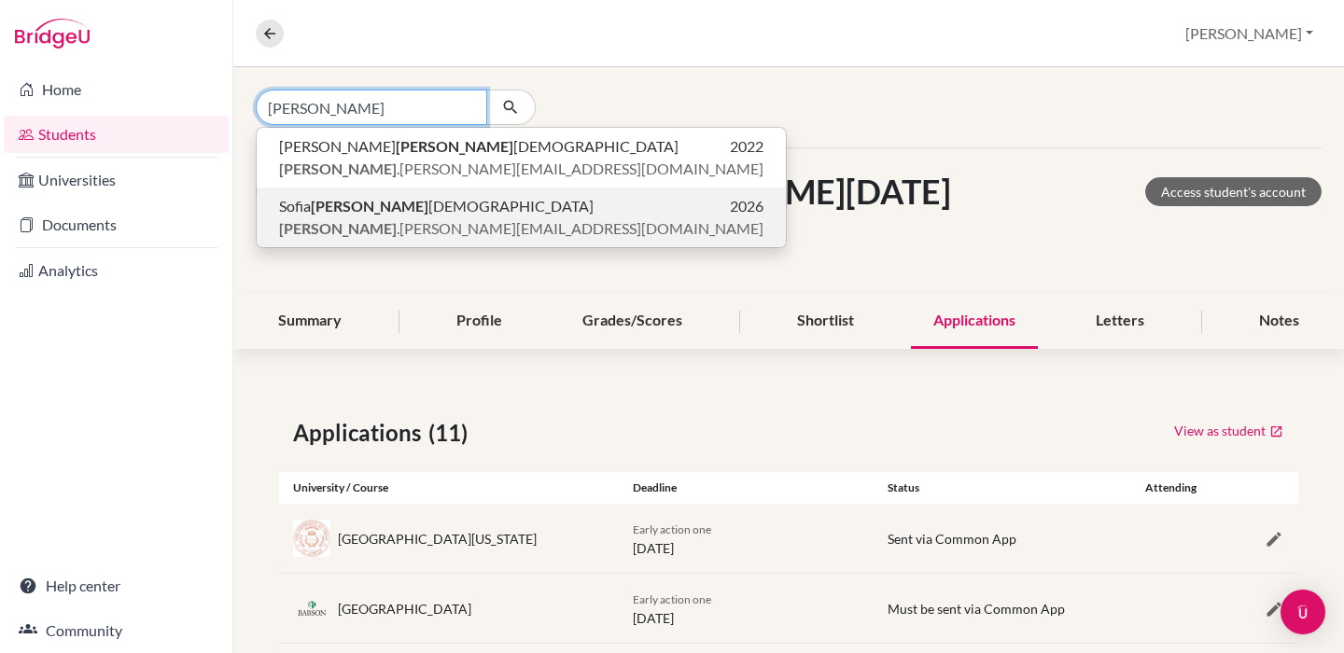
type input "[PERSON_NAME]"
click at [394, 215] on span "[PERSON_NAME] [PERSON_NAME]" at bounding box center [436, 206] width 314 height 22
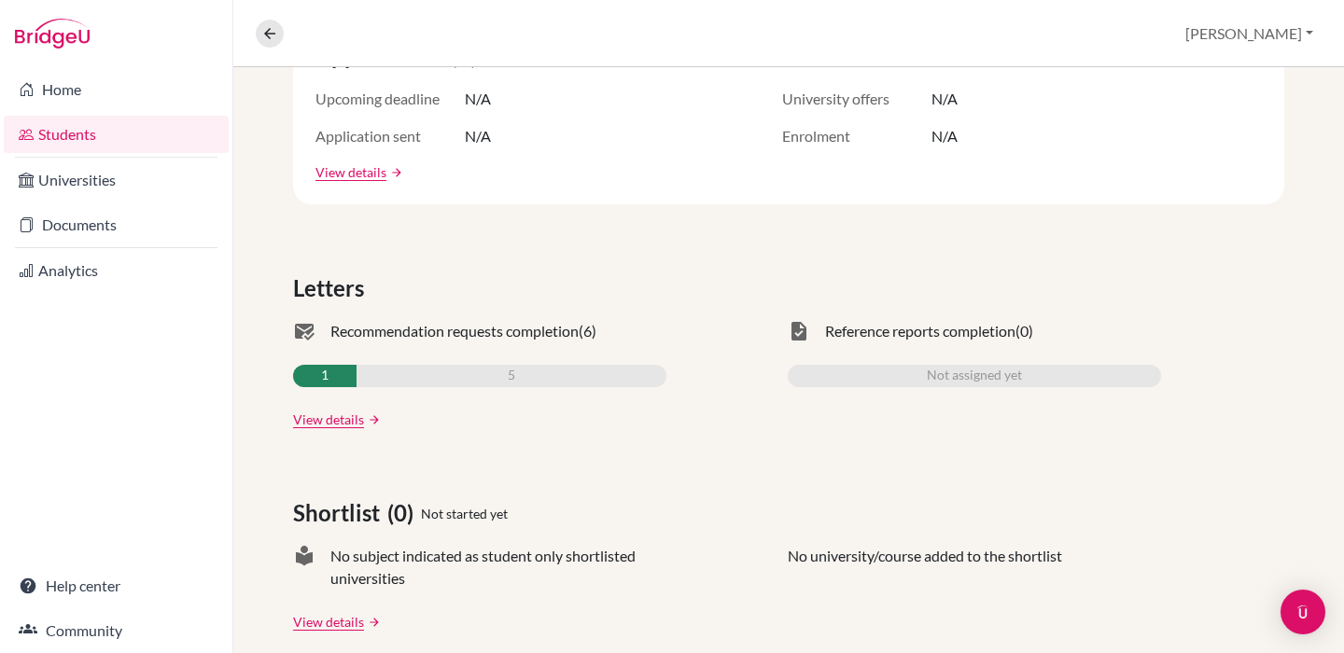
scroll to position [506, 0]
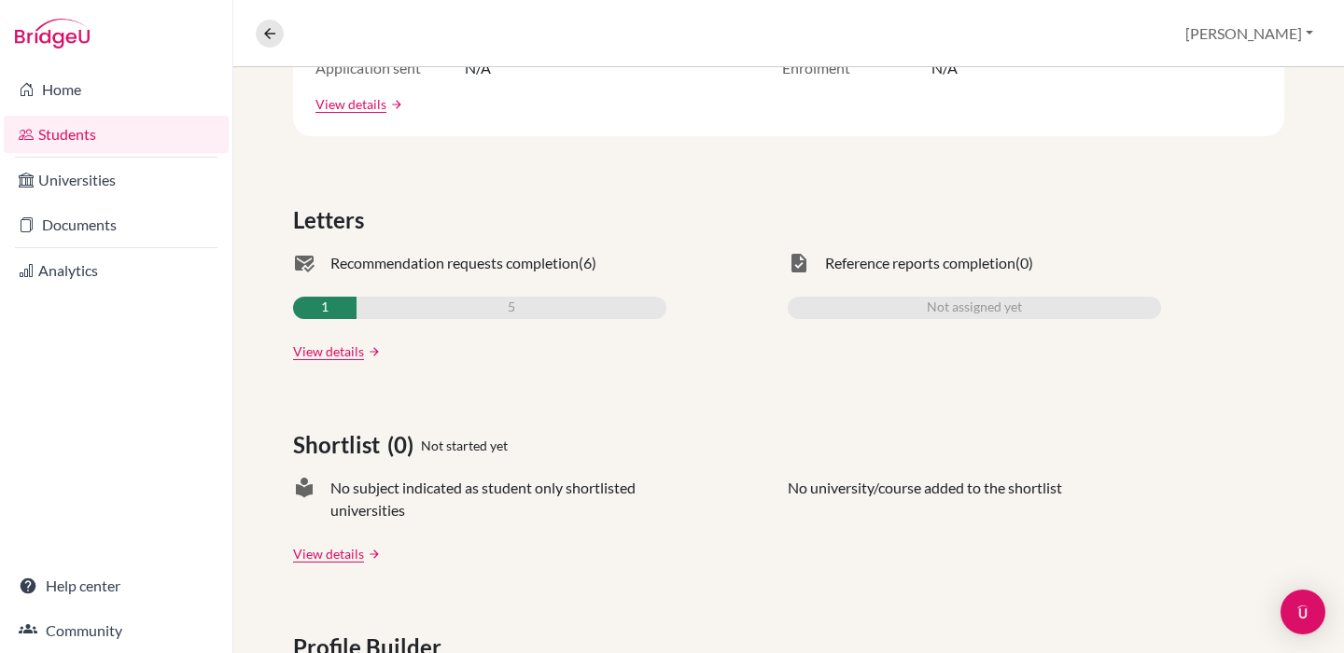
click at [311, 295] on div "mark_email_read Recommendation requests completion (6) 1 5 View details arrow_f…" at bounding box center [479, 306] width 373 height 109
click at [313, 342] on link "View details" at bounding box center [328, 352] width 71 height 20
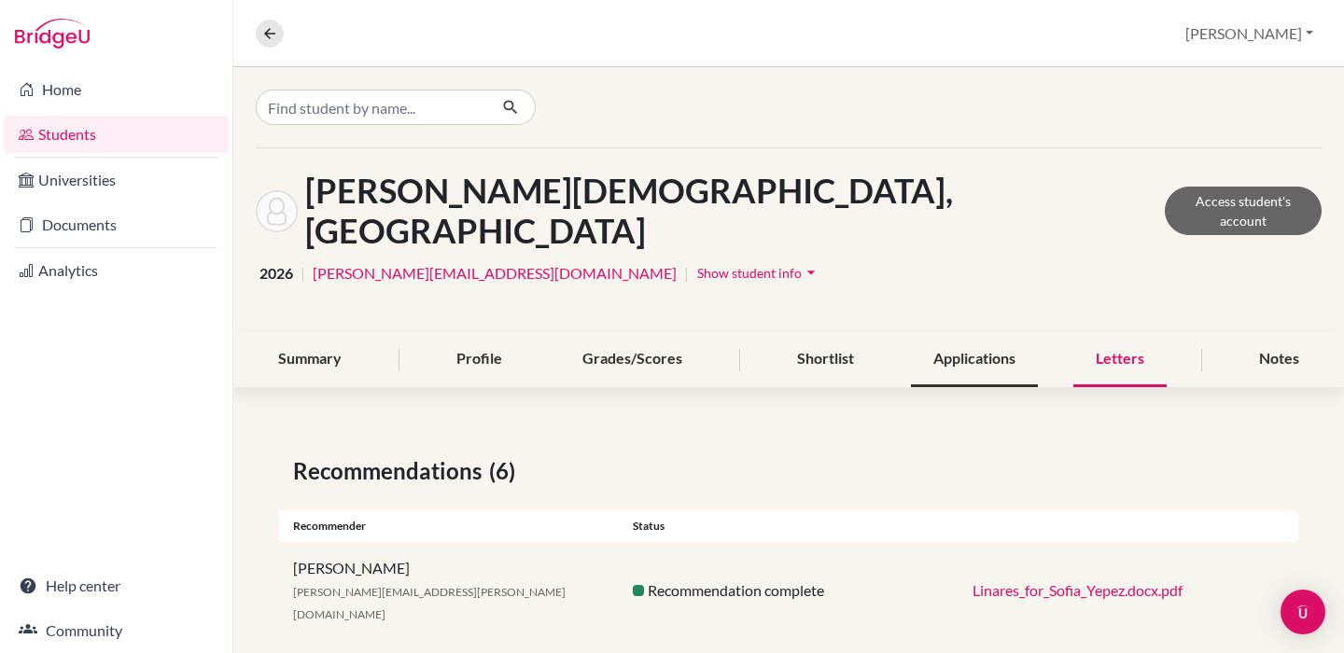
click at [966, 332] on div "Applications" at bounding box center [974, 359] width 127 height 55
